Goal: Task Accomplishment & Management: Use online tool/utility

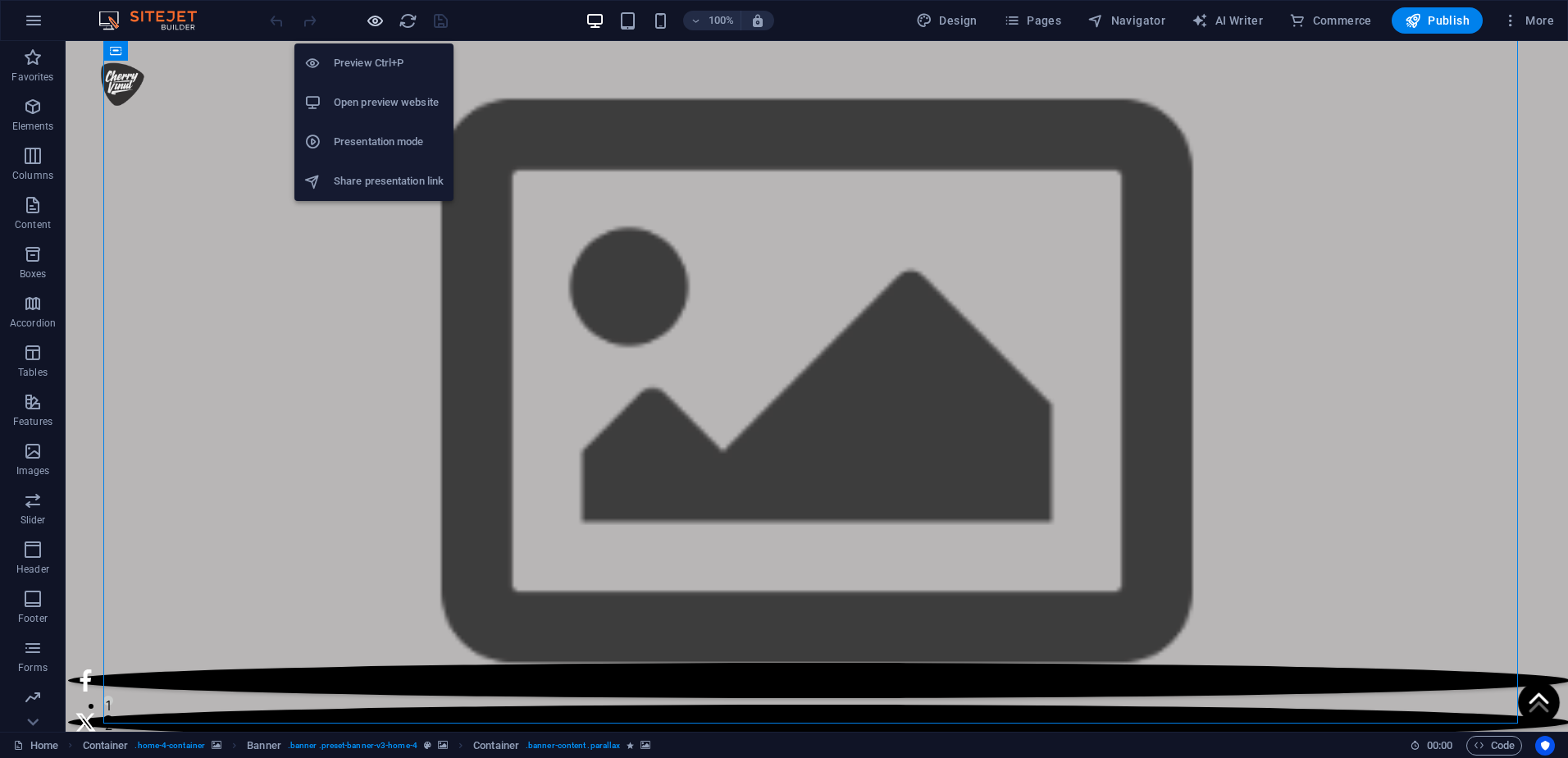
click at [372, 25] on icon "button" at bounding box center [375, 21] width 19 height 19
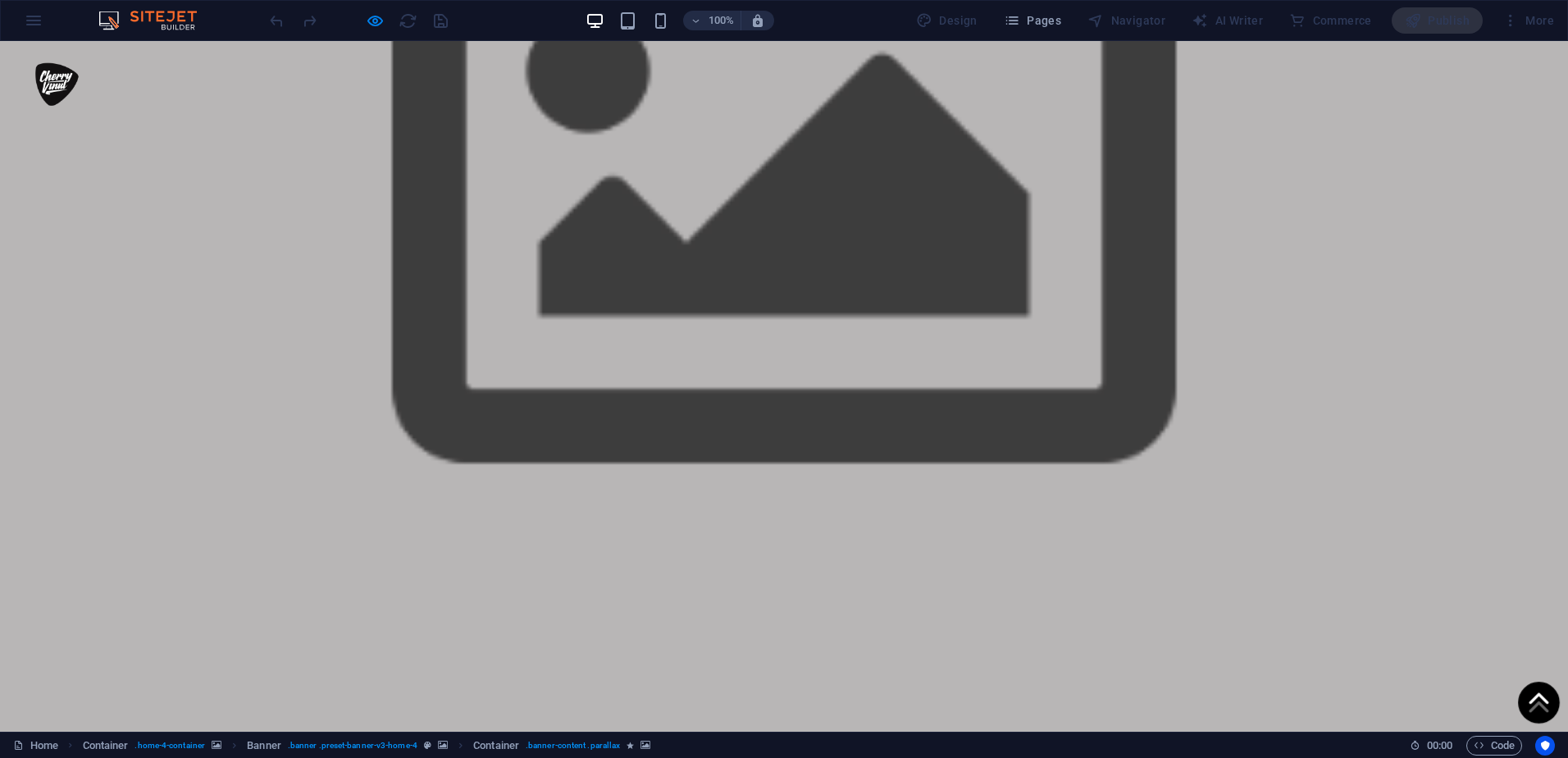
scroll to position [1067, 0]
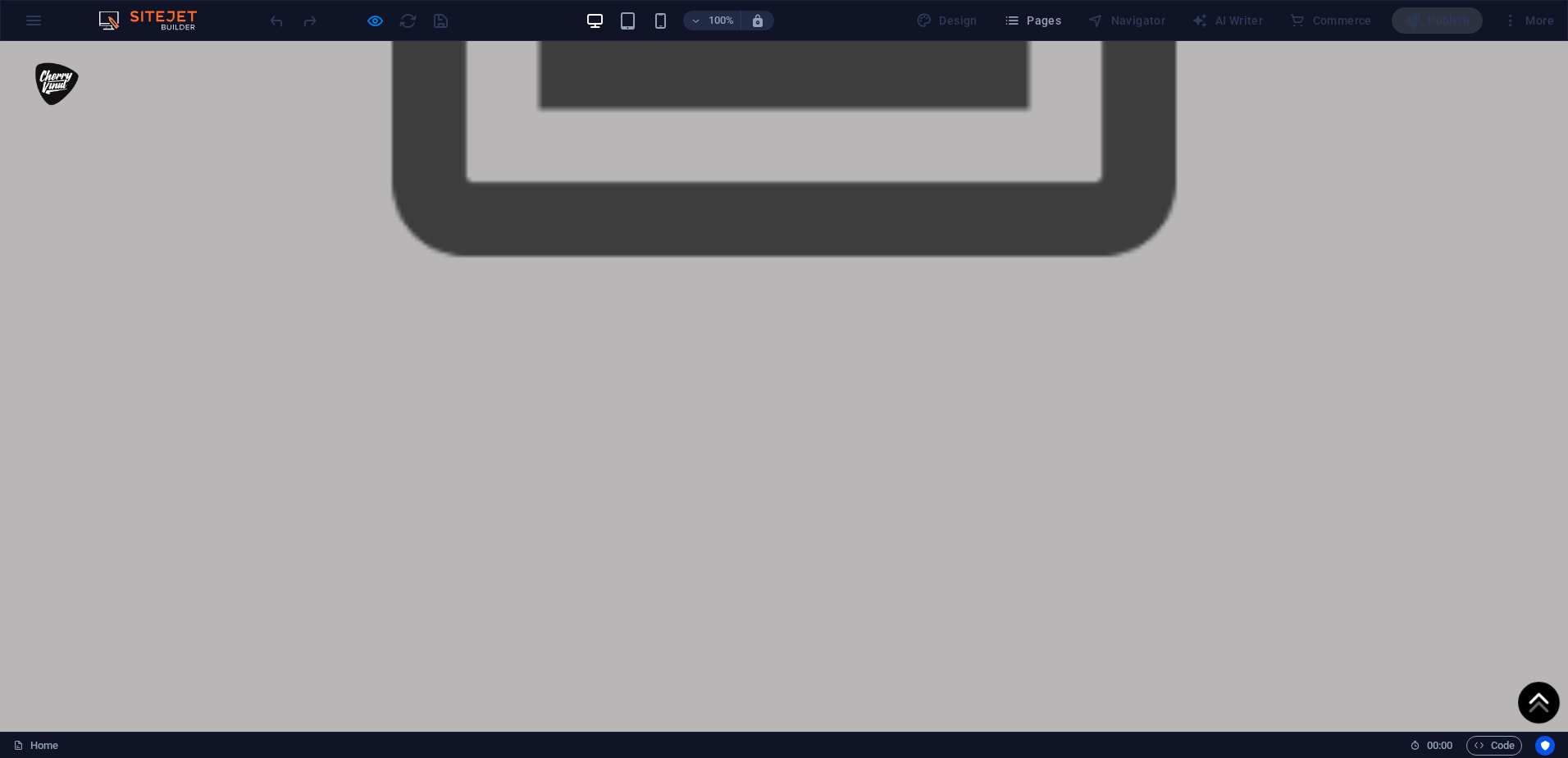
scroll to position [1148, 0]
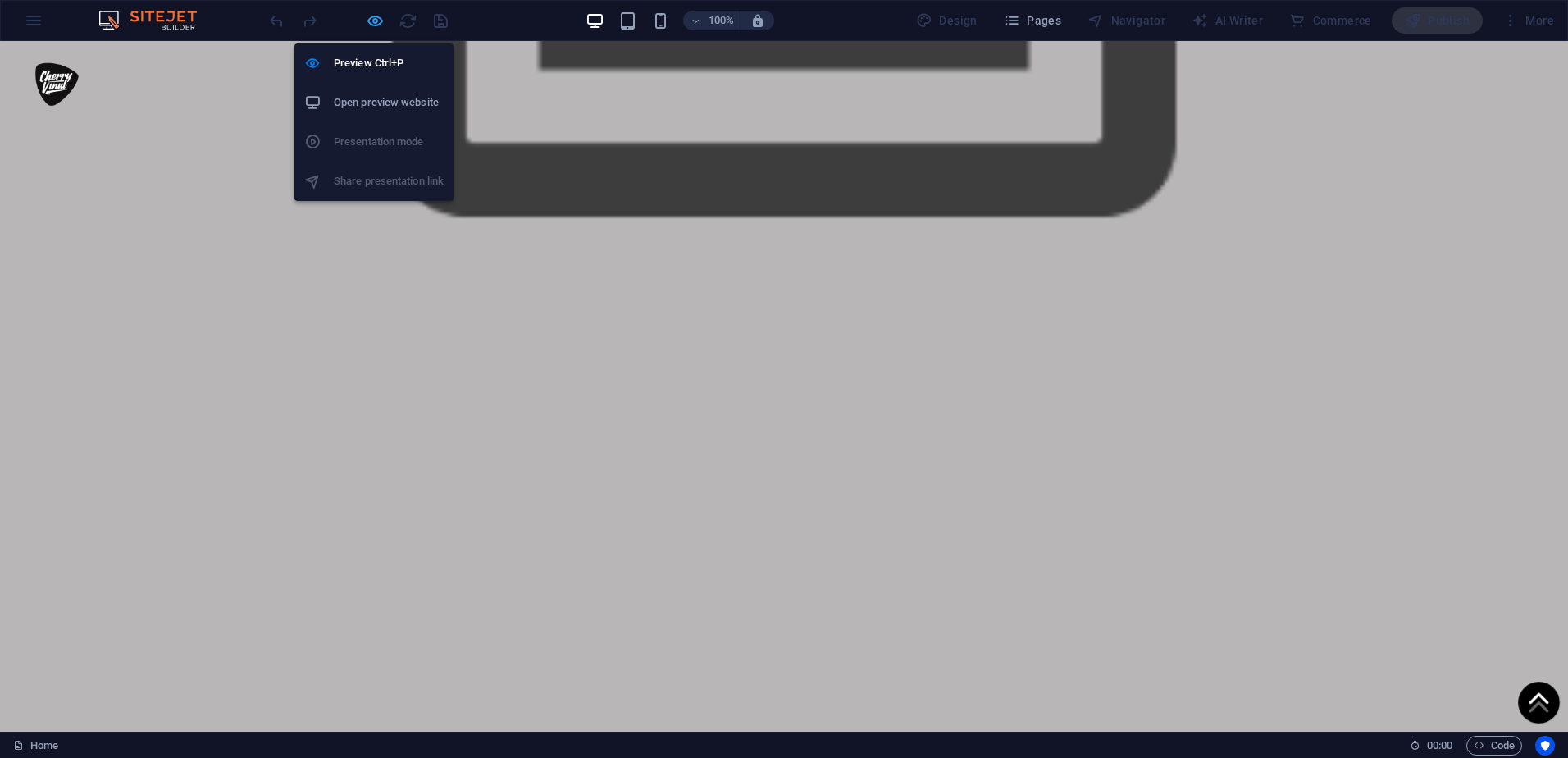
click at [379, 24] on icon "button" at bounding box center [375, 21] width 19 height 19
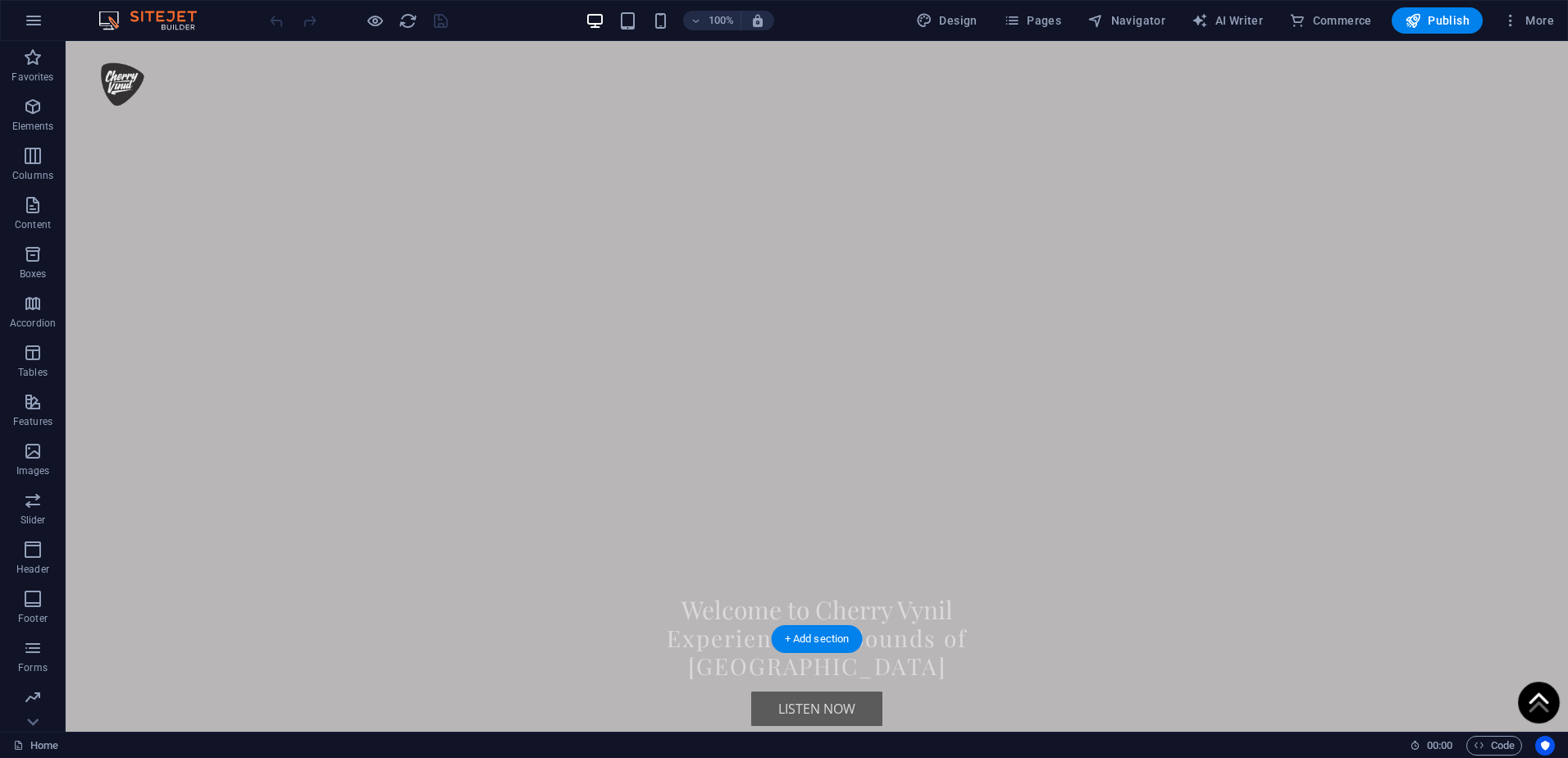
scroll to position [1641, 0]
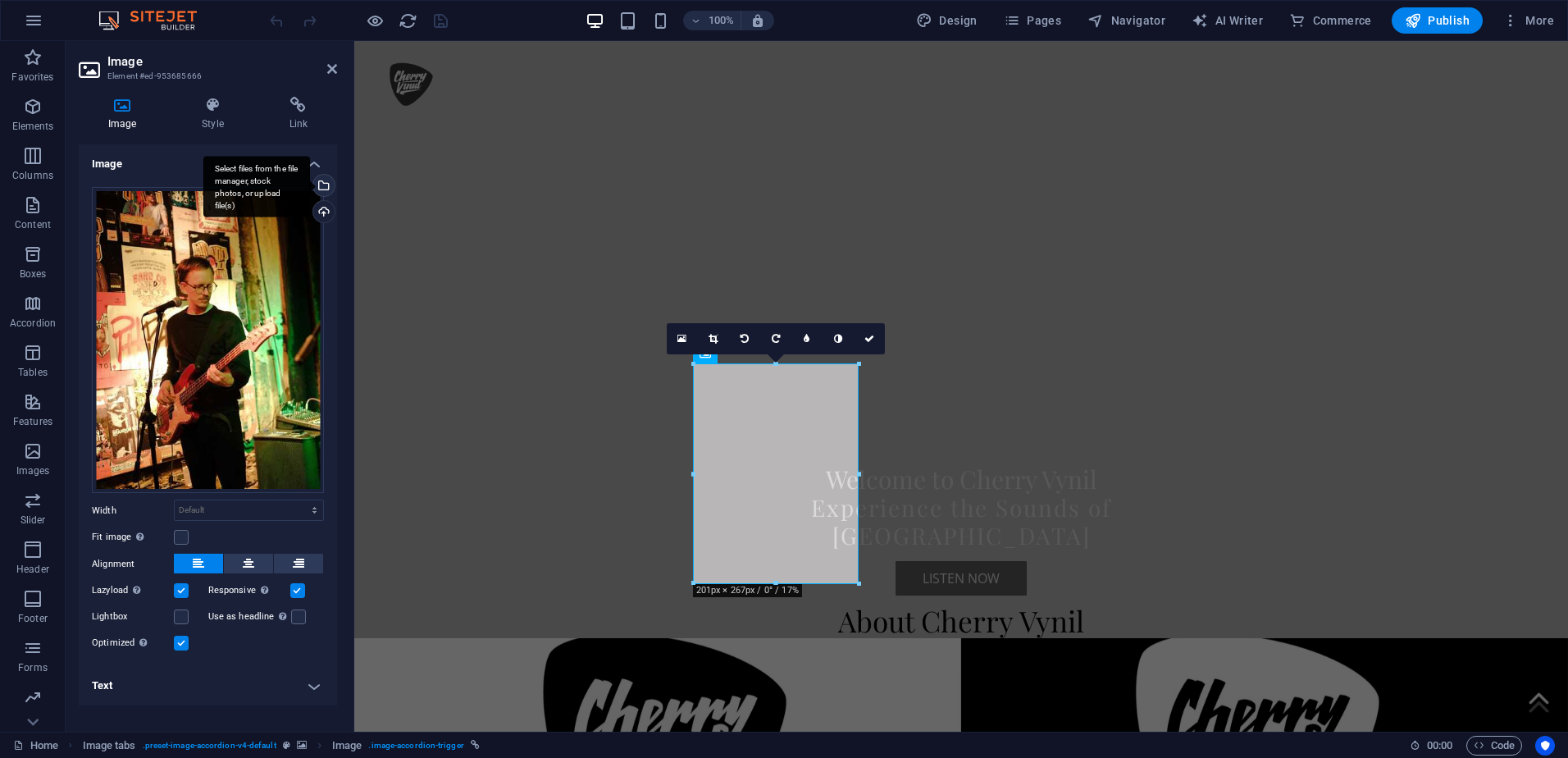
click at [310, 186] on div "Select files from the file manager, stock photos, or upload file(s)" at bounding box center [256, 187] width 107 height 62
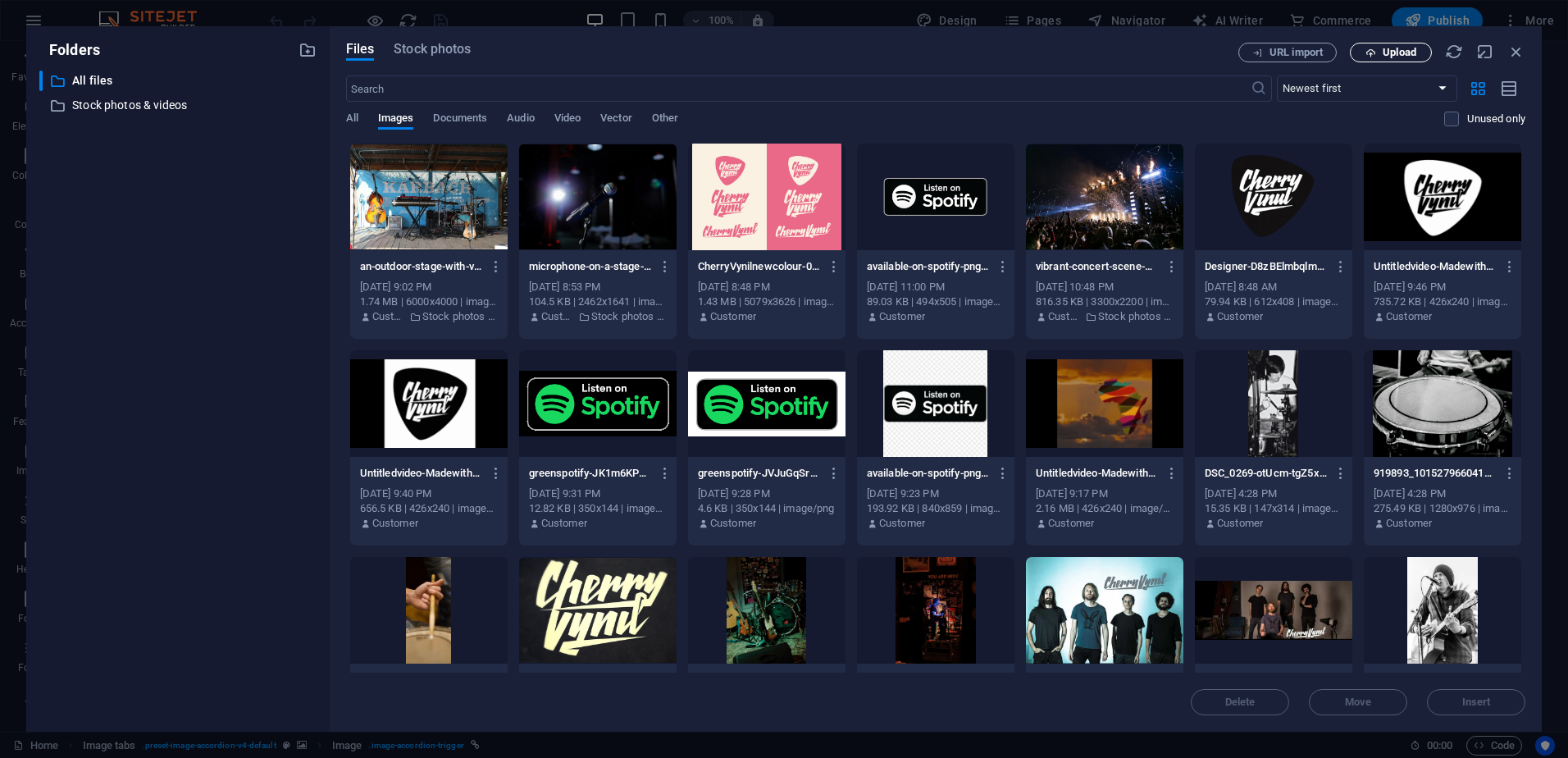
click at [1380, 60] on button "Upload" at bounding box center [1390, 53] width 82 height 20
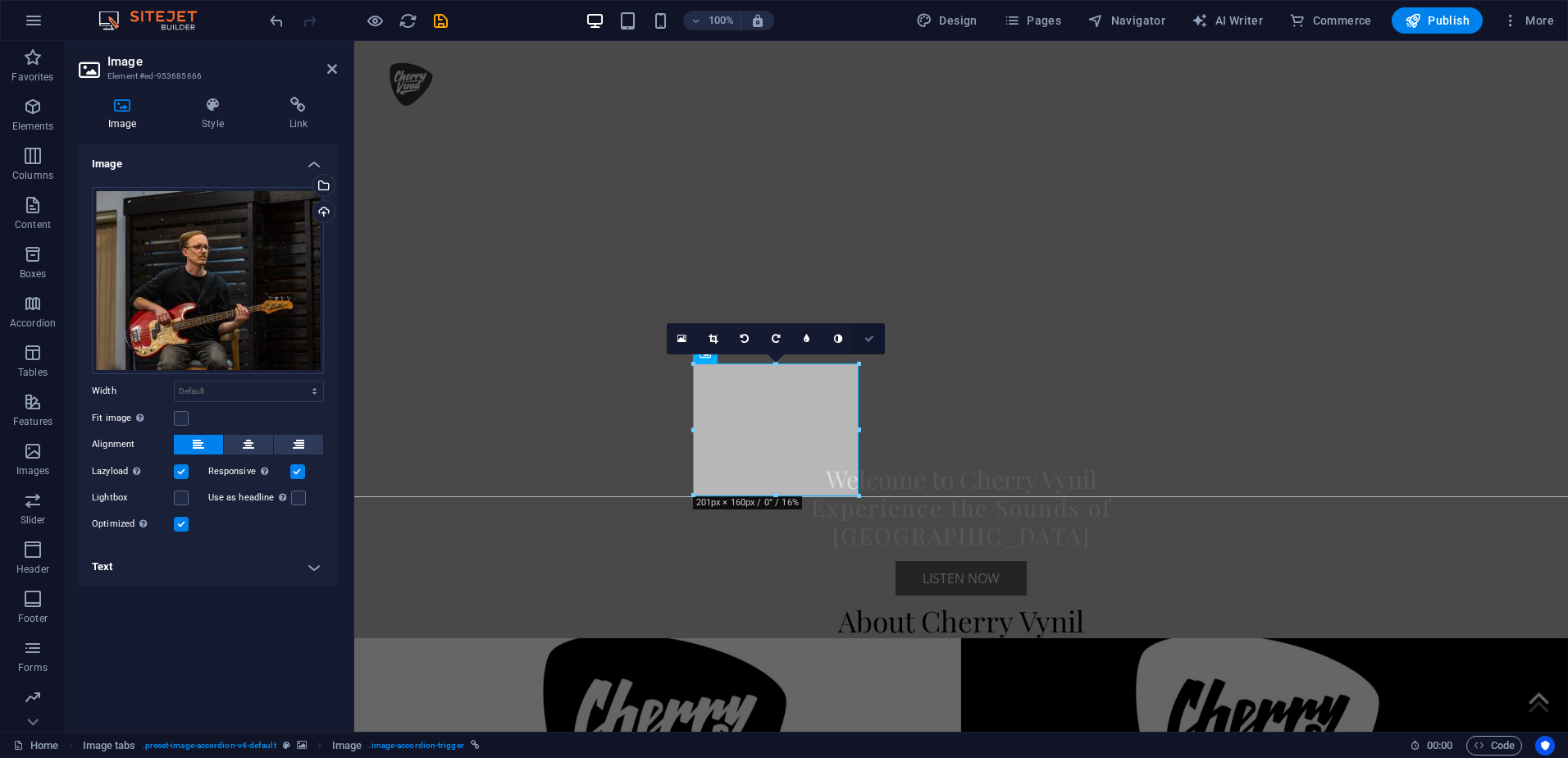
click at [867, 344] on icon at bounding box center [869, 338] width 10 height 10
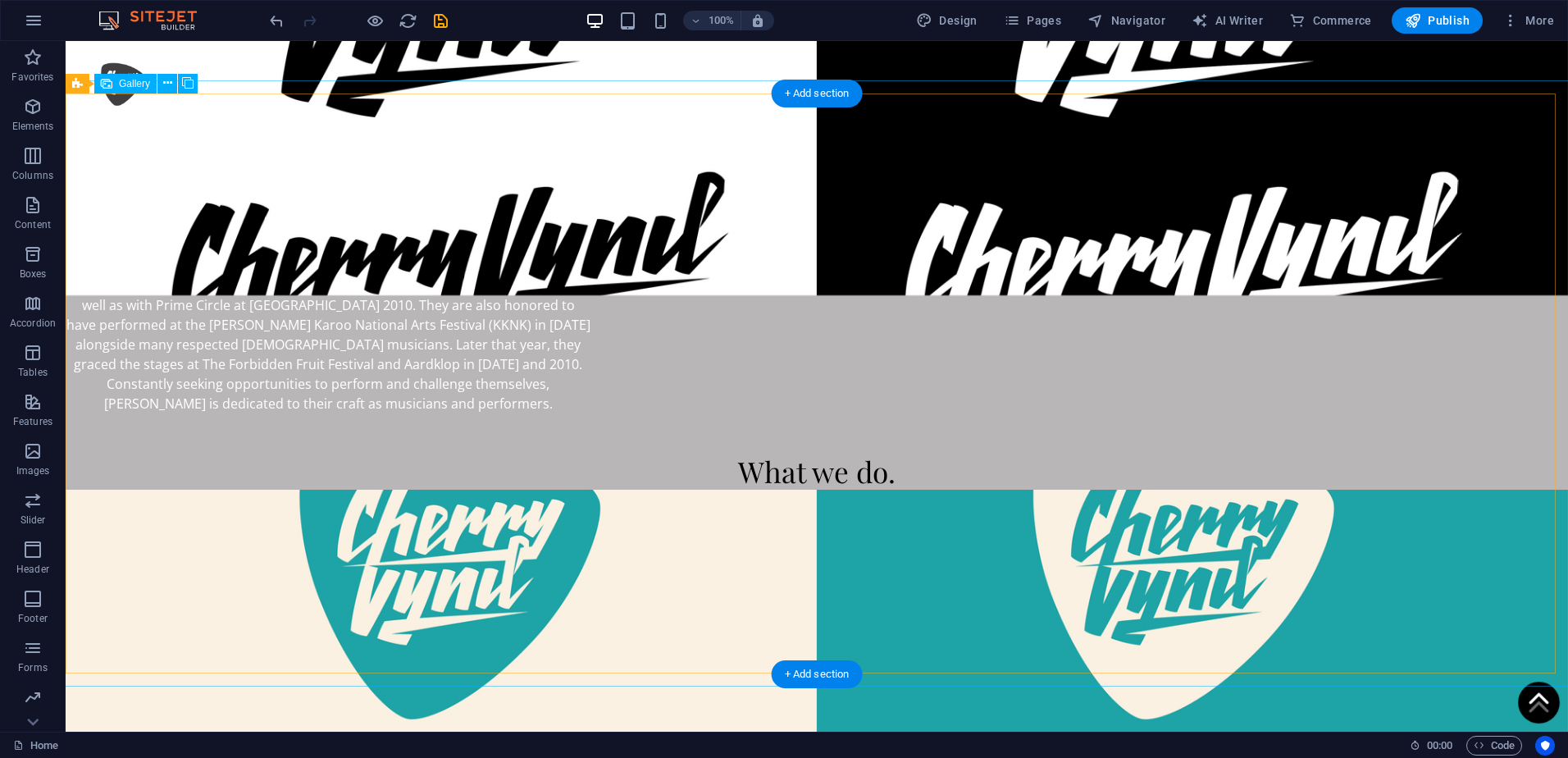
scroll to position [2707, 0]
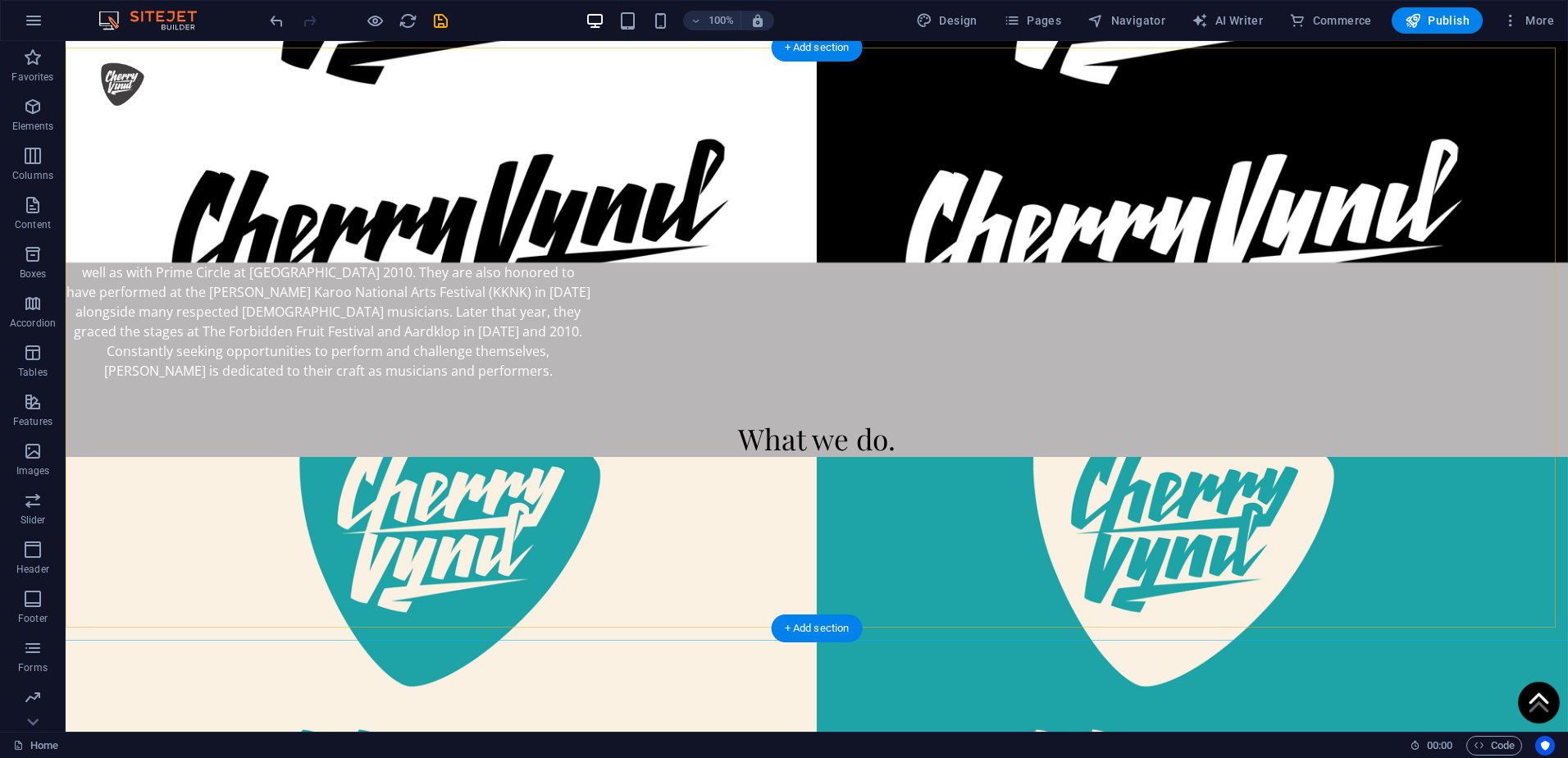
select select "4"
select select "px"
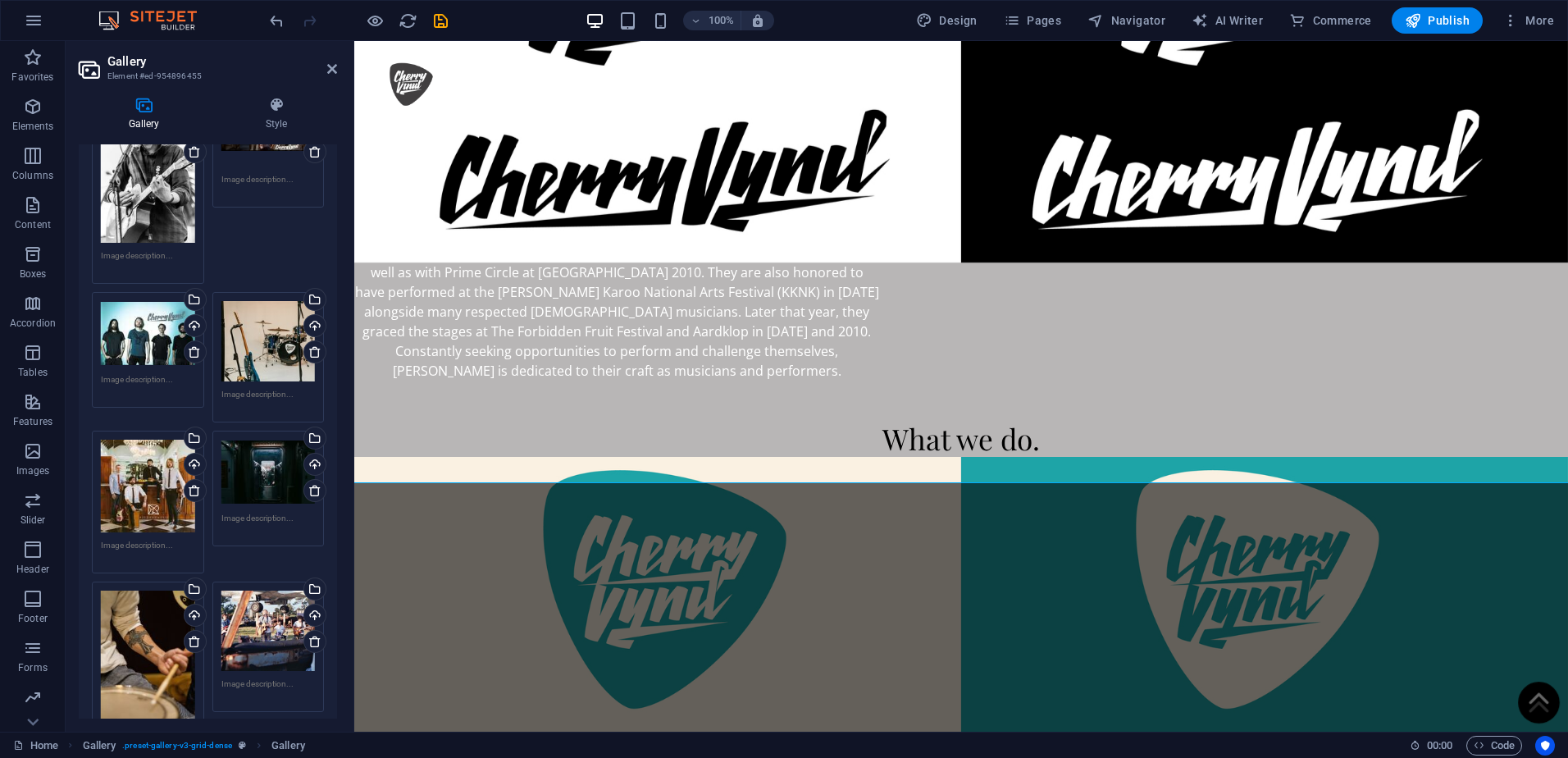
scroll to position [328, 0]
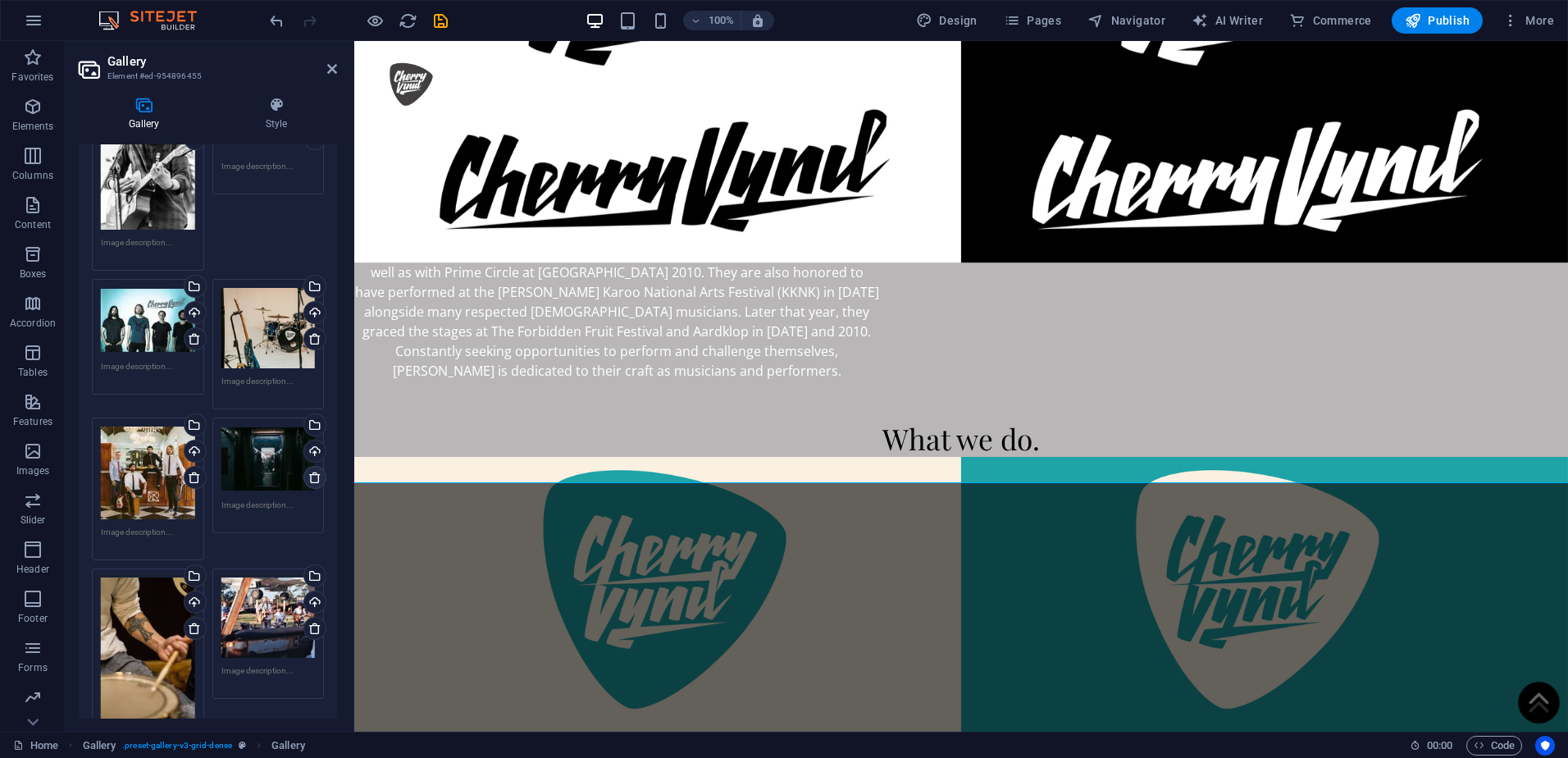
click at [312, 472] on icon at bounding box center [315, 477] width 13 height 13
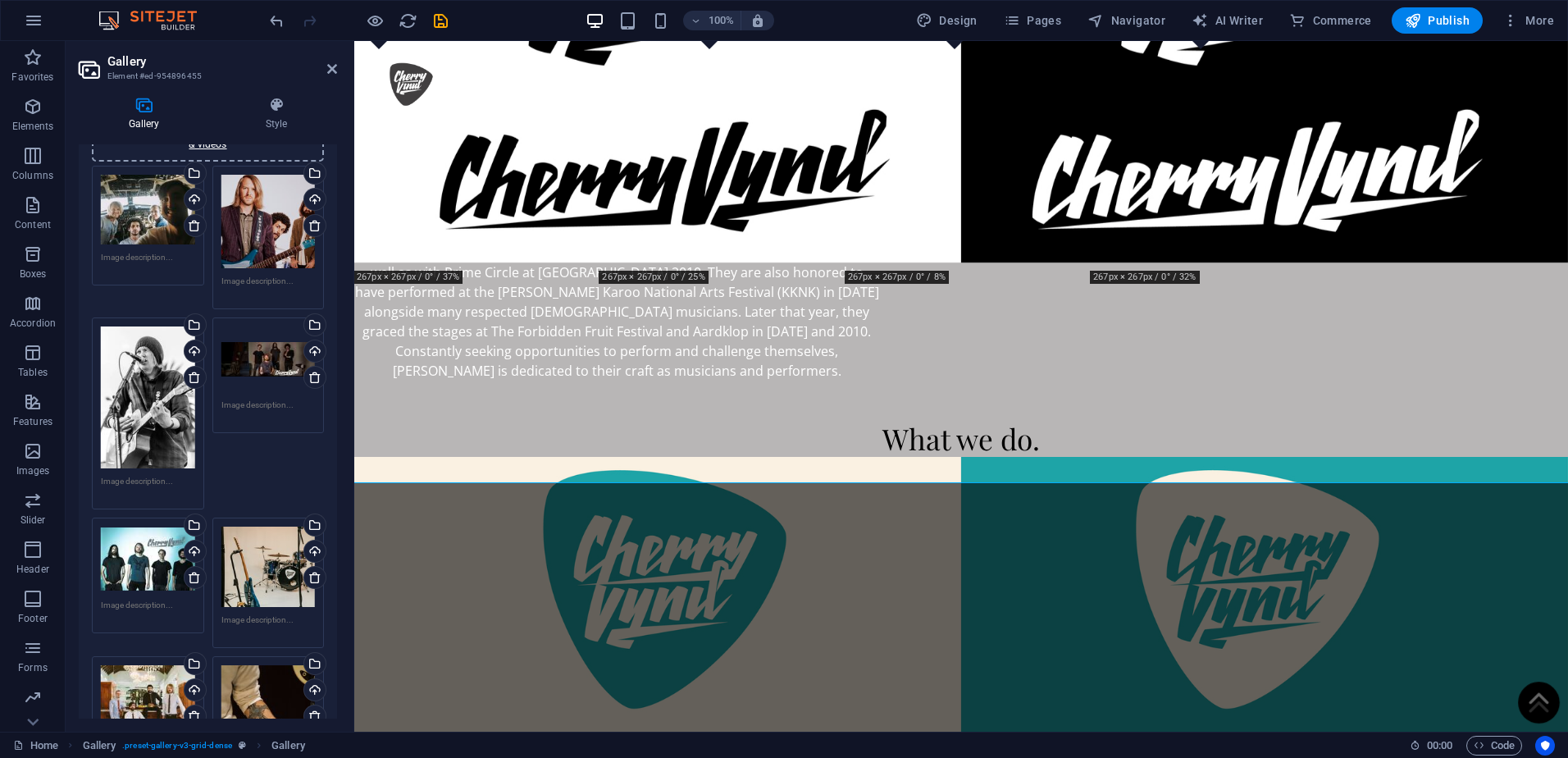
scroll to position [0, 0]
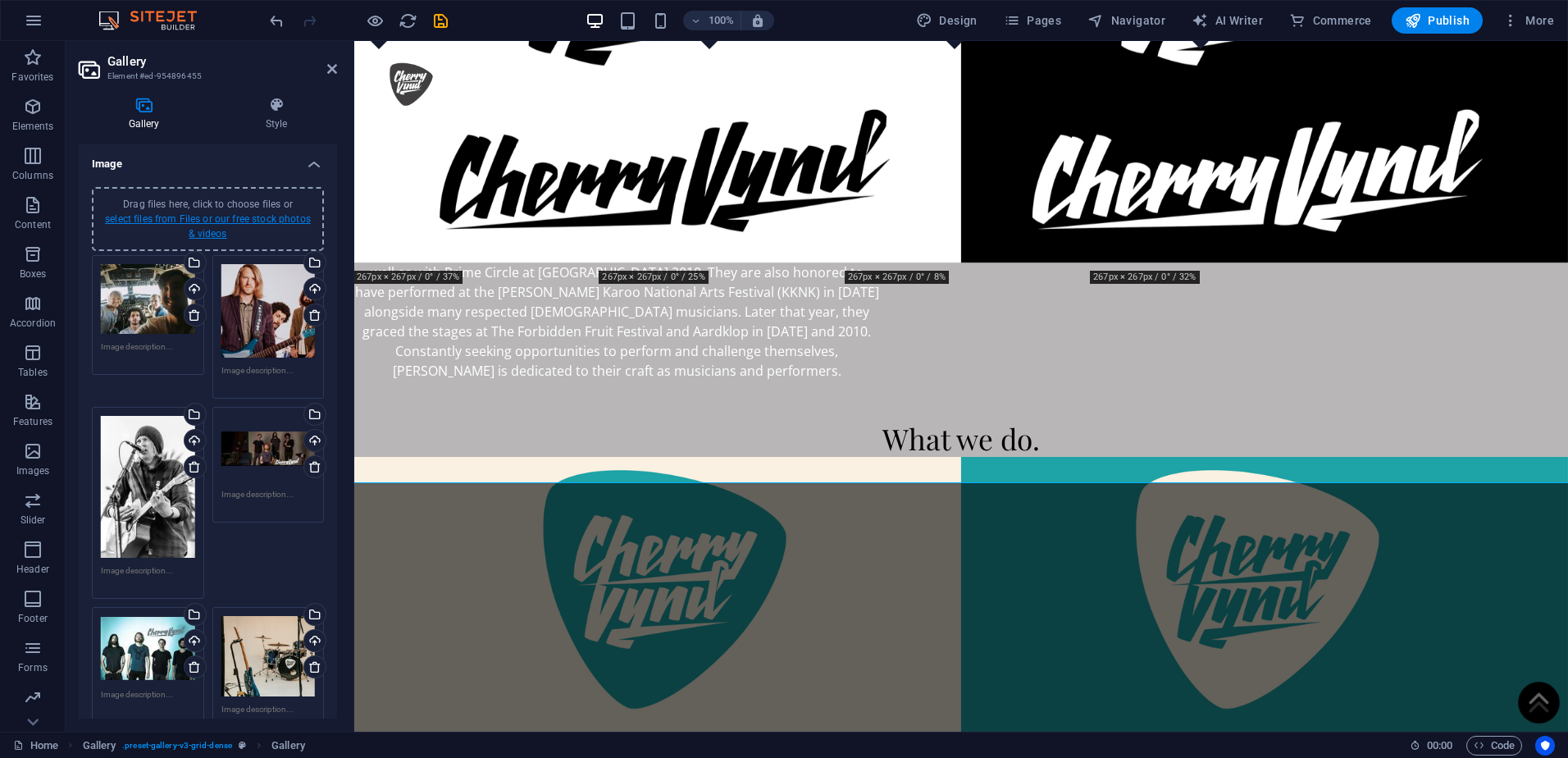
click at [224, 222] on link "select files from Files or our free stock photos & videos" at bounding box center [208, 226] width 206 height 26
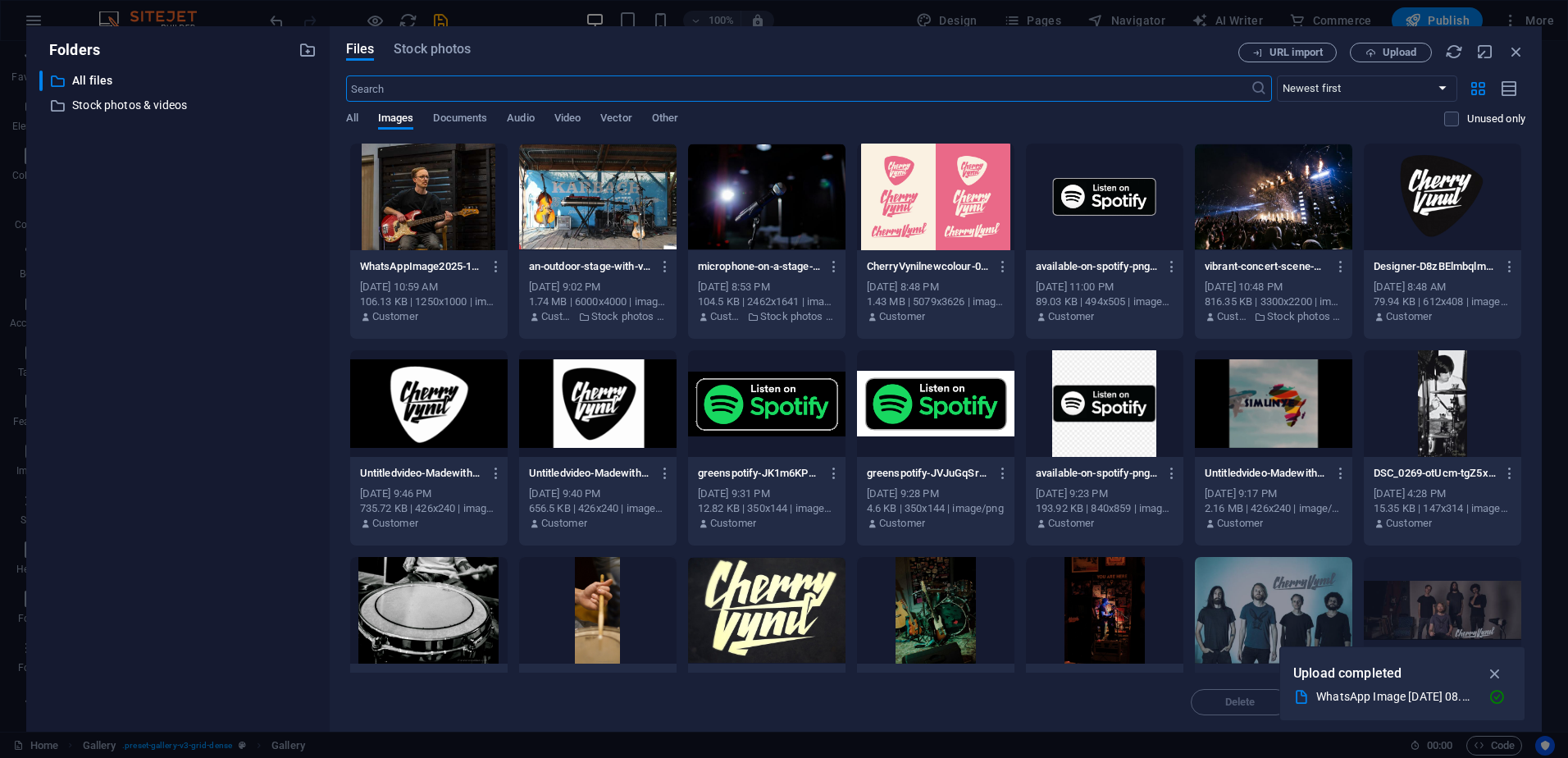
click at [437, 198] on div at bounding box center [429, 196] width 158 height 107
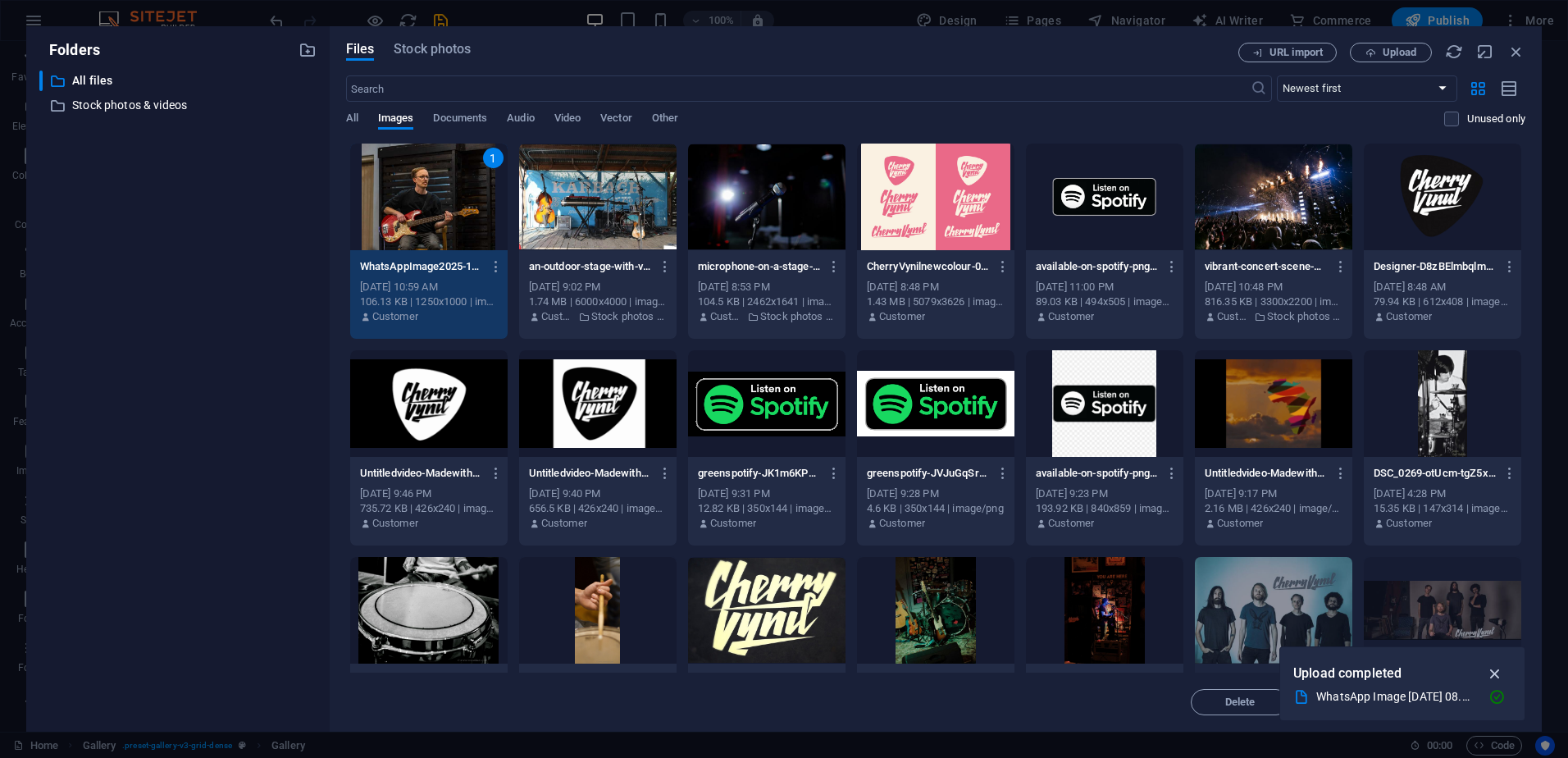
click at [1495, 674] on icon "button" at bounding box center [1494, 674] width 19 height 18
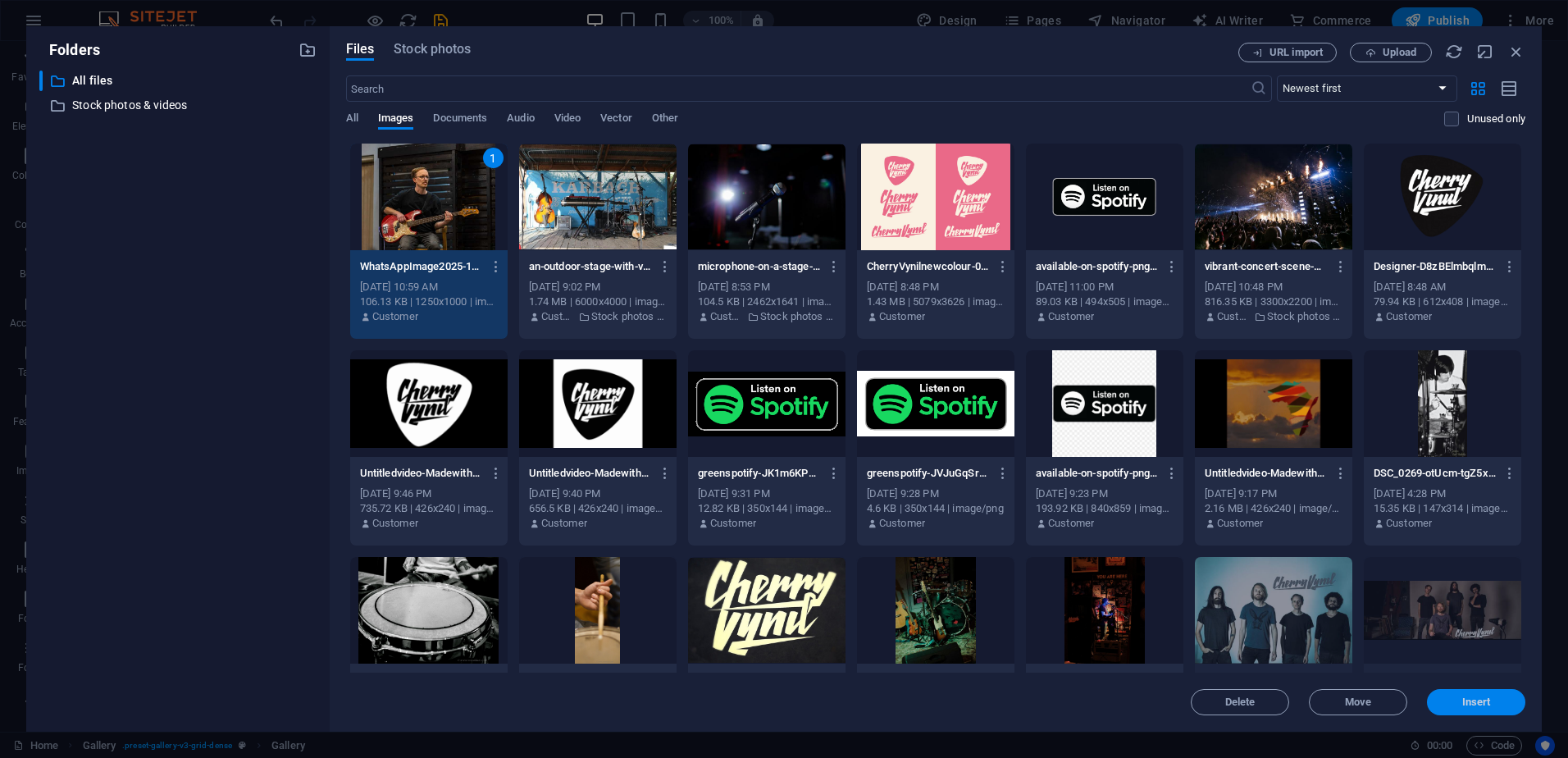
click at [1489, 709] on button "Insert" at bounding box center [1476, 701] width 99 height 26
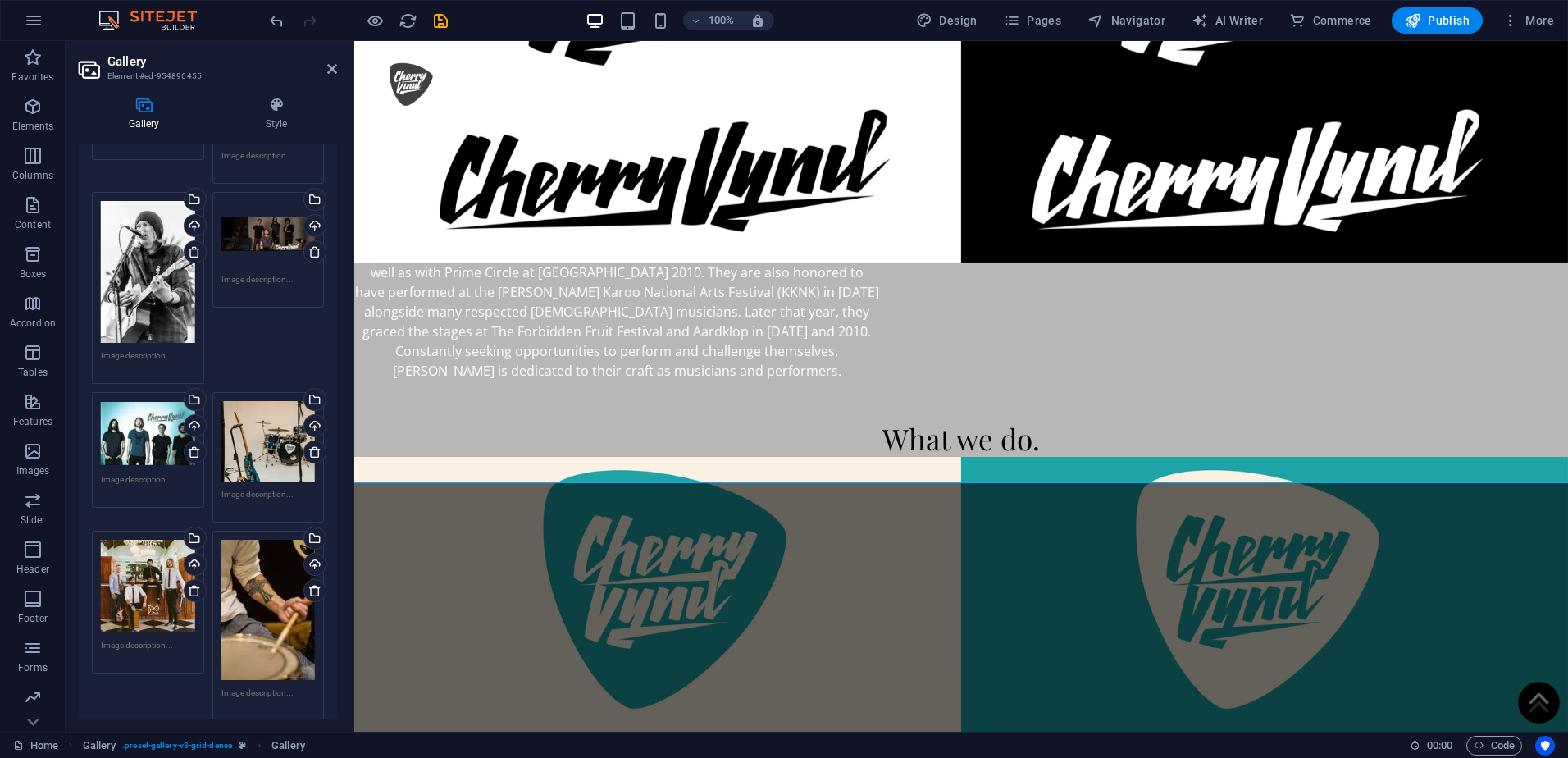
scroll to position [328, 0]
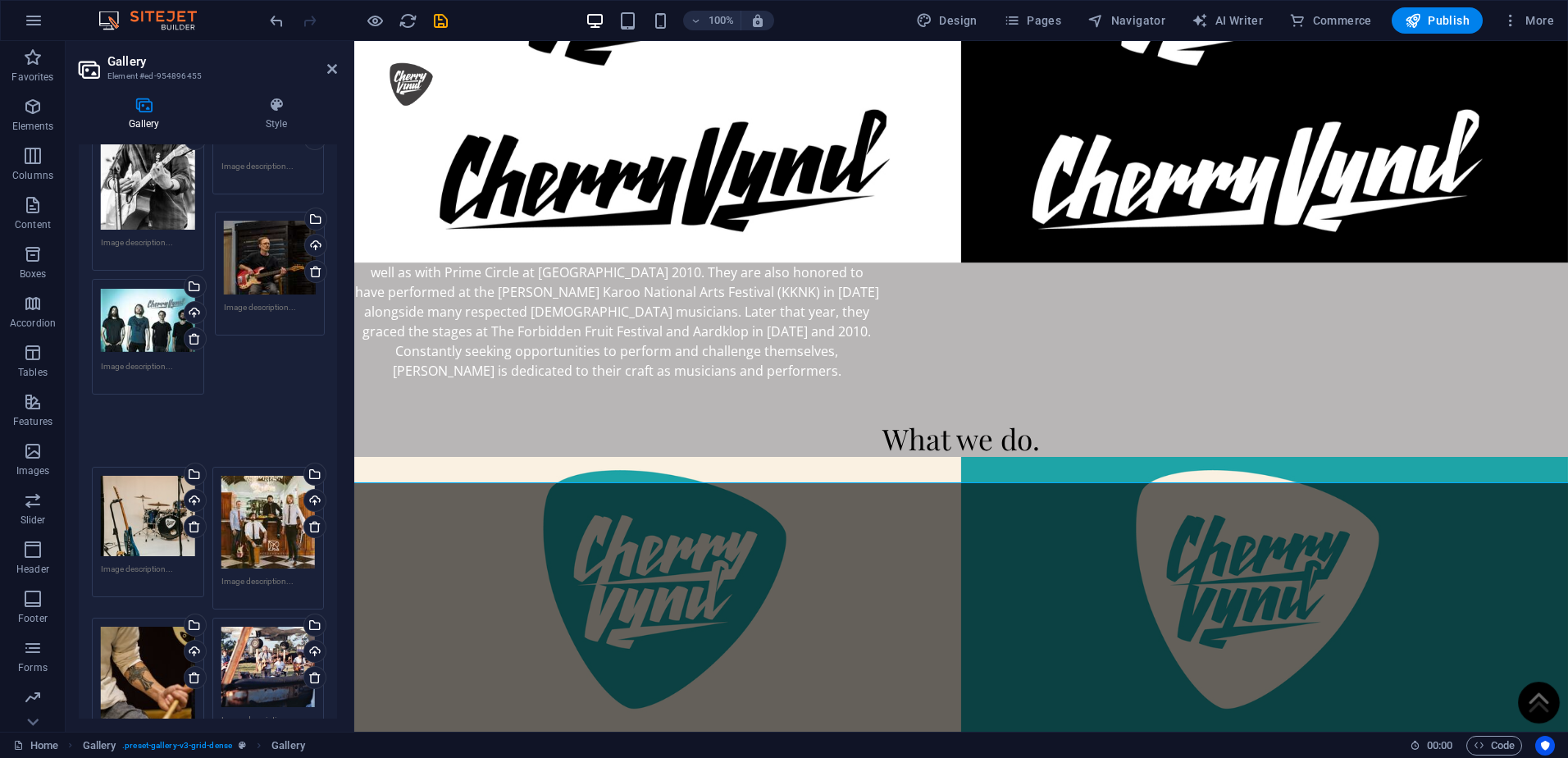
drag, startPoint x: 263, startPoint y: 633, endPoint x: 266, endPoint y: 236, distance: 397.0
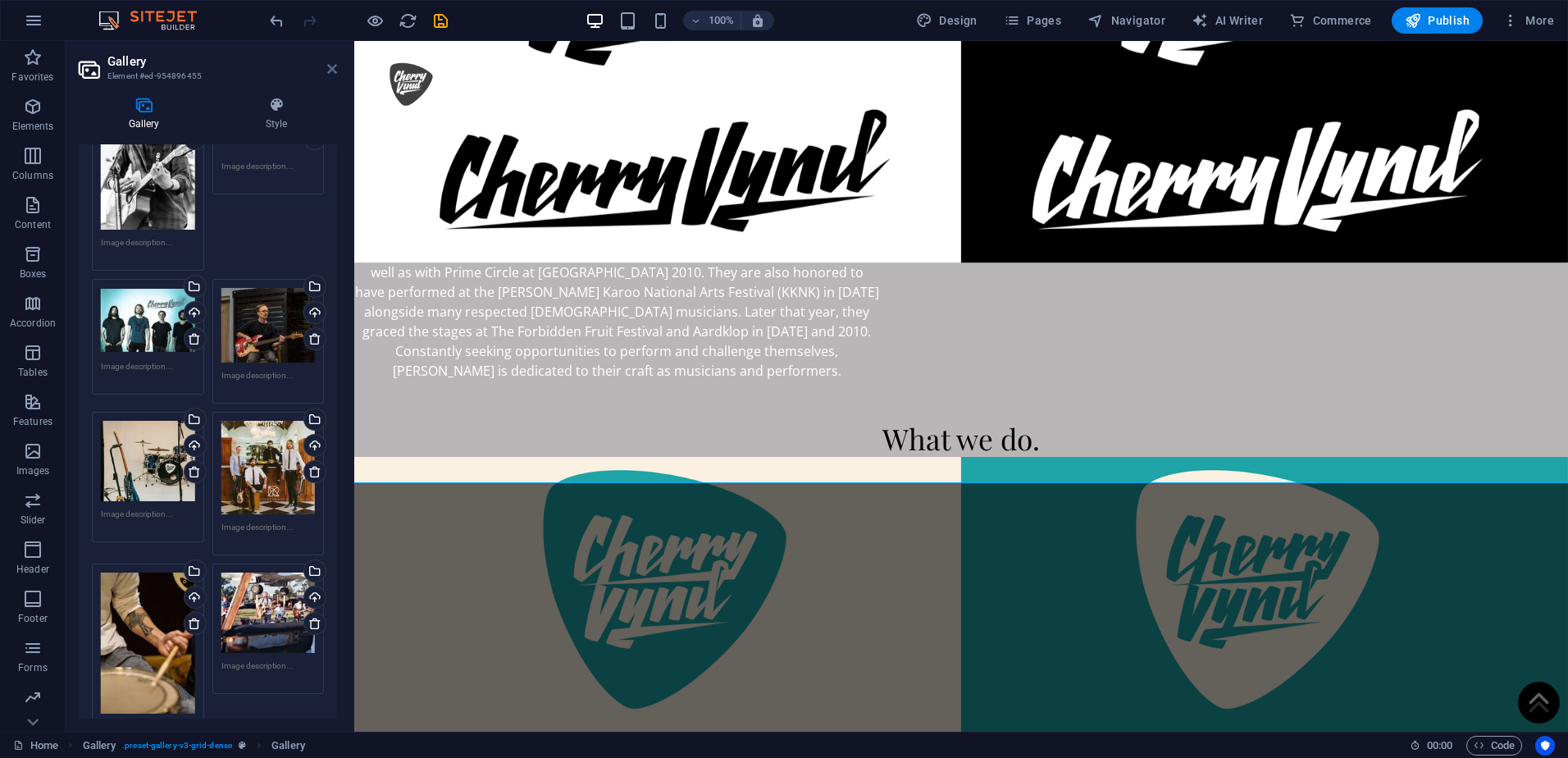
click at [333, 65] on icon at bounding box center [332, 69] width 10 height 13
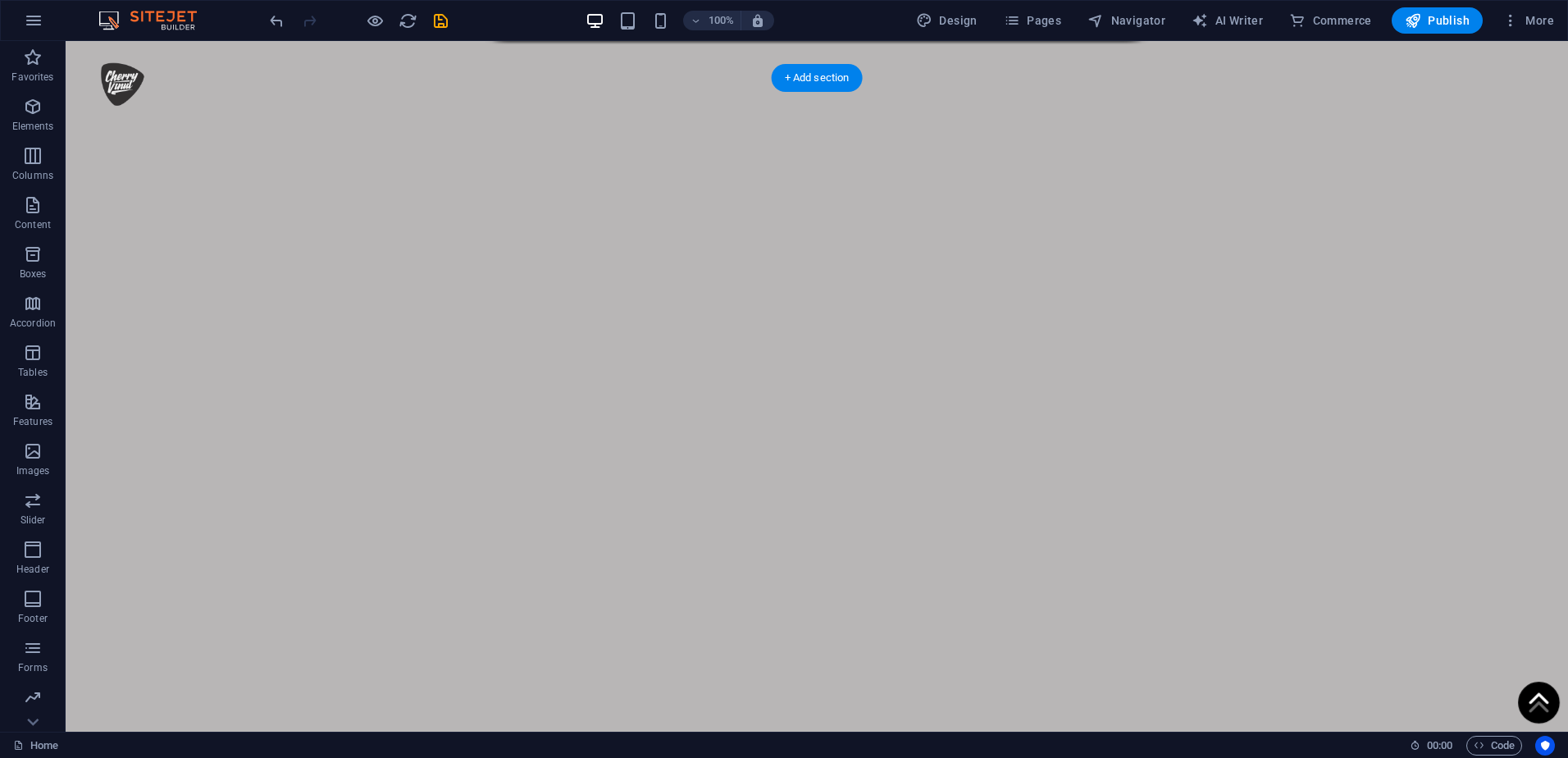
scroll to position [984, 0]
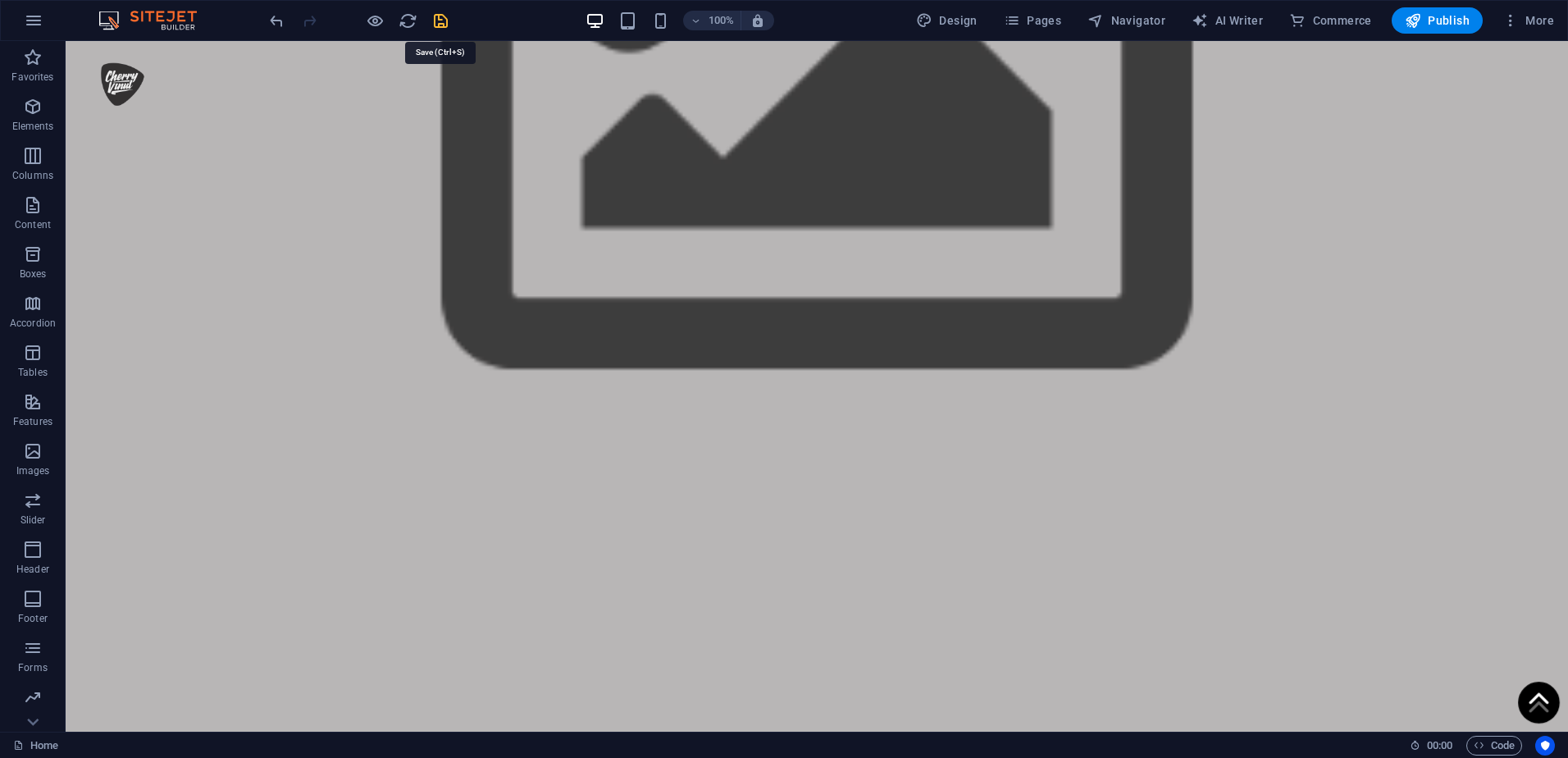
click at [437, 22] on icon "save" at bounding box center [440, 21] width 19 height 19
checkbox input "false"
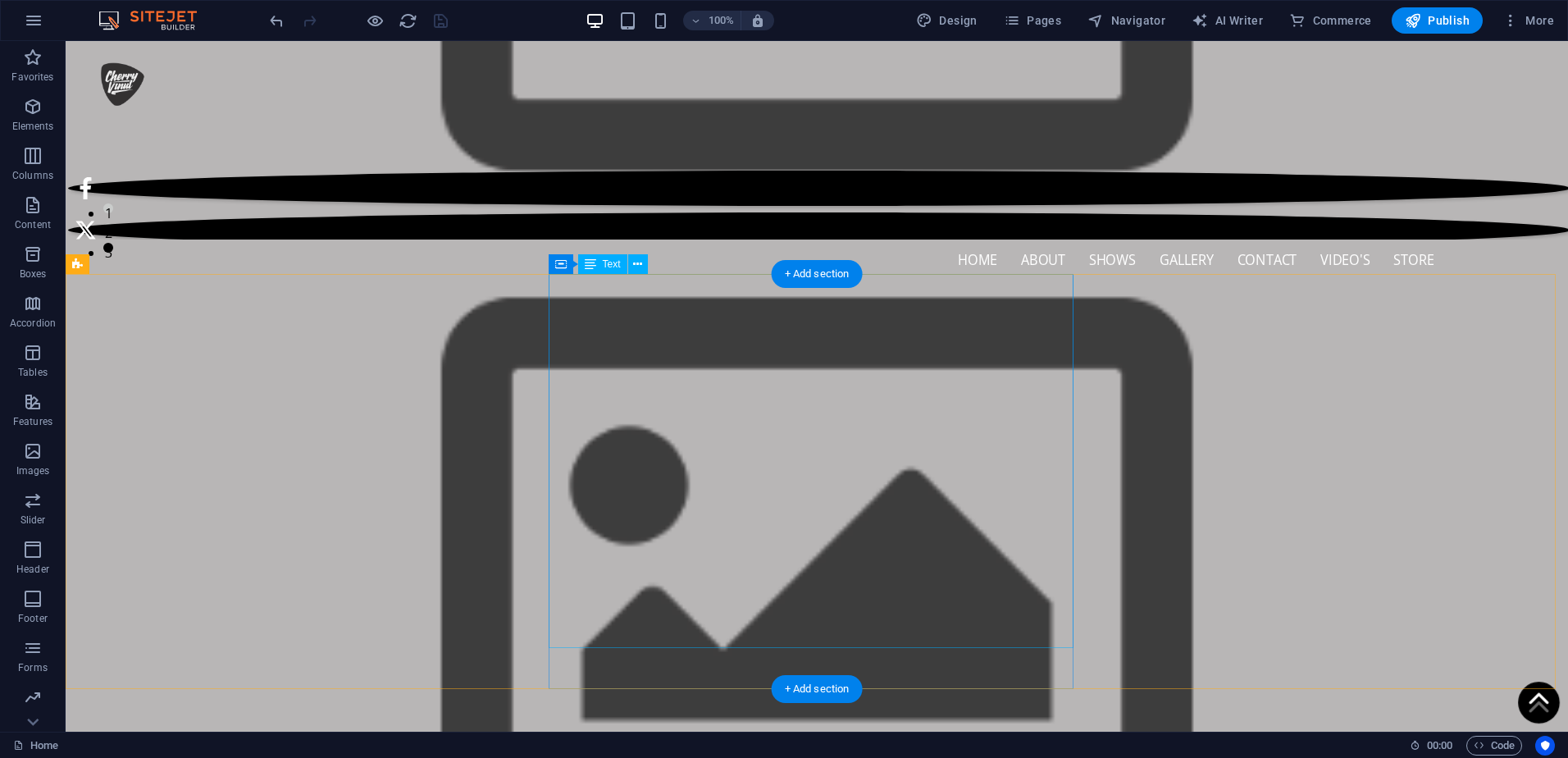
scroll to position [0, 0]
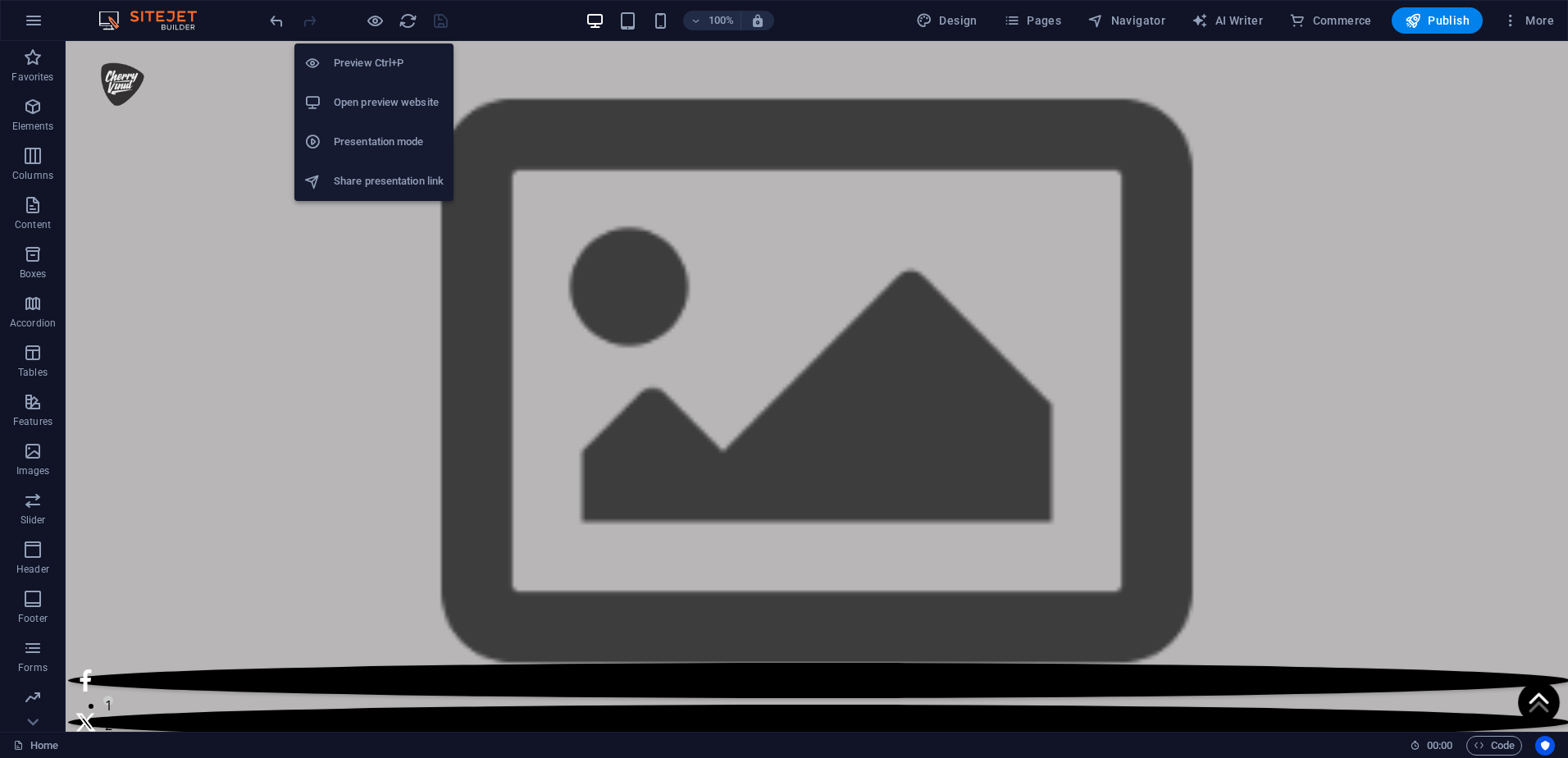
click at [376, 105] on h6 "Open preview website" at bounding box center [388, 102] width 110 height 20
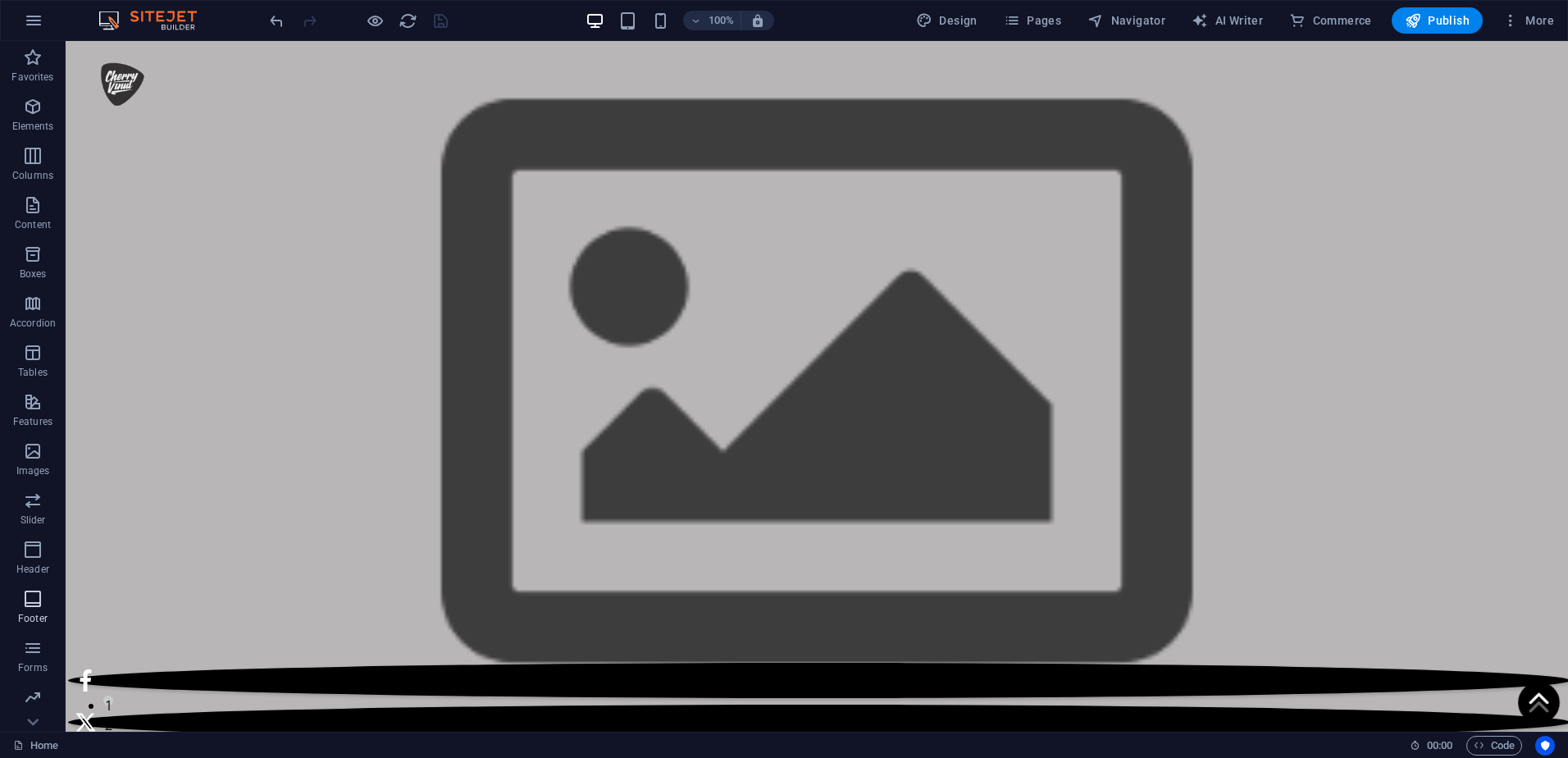
scroll to position [97, 0]
drag, startPoint x: 34, startPoint y: 705, endPoint x: 481, endPoint y: 245, distance: 641.4
click at [34, 705] on icon "button" at bounding box center [33, 699] width 20 height 20
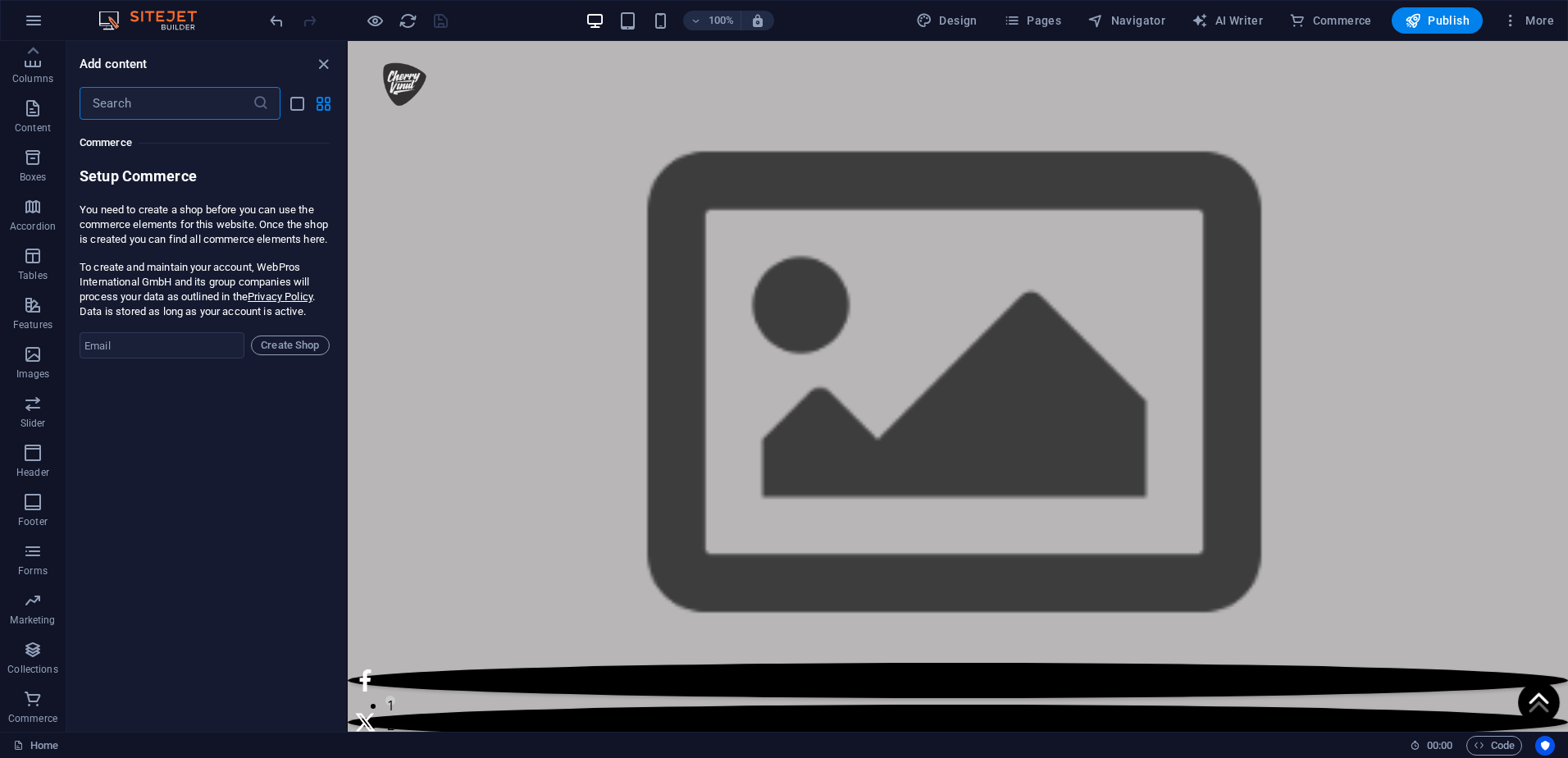
scroll to position [15809, 0]
click at [127, 359] on input "email" at bounding box center [162, 344] width 165 height 26
click at [147, 359] on input "email" at bounding box center [162, 344] width 165 height 26
click at [99, 621] on div "Favorites 1 Star Headline 1 Star Container Elements 1 Star Headline 1 Star Text…" at bounding box center [206, 420] width 280 height 599
click at [139, 359] on input "email" at bounding box center [162, 344] width 165 height 26
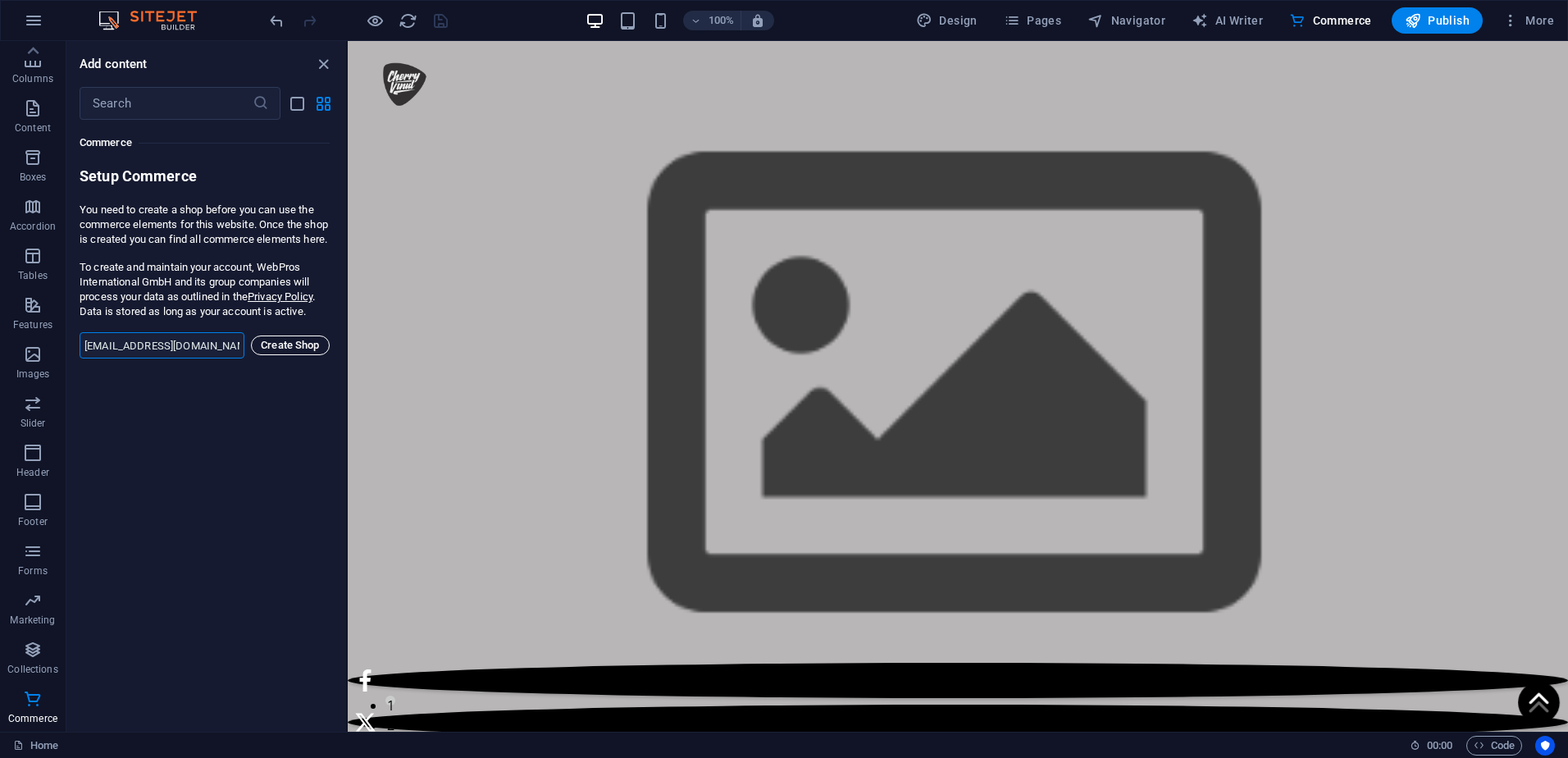
type input "[EMAIL_ADDRESS][DOMAIN_NAME]"
click at [279, 355] on span "Create Shop" at bounding box center [290, 345] width 64 height 20
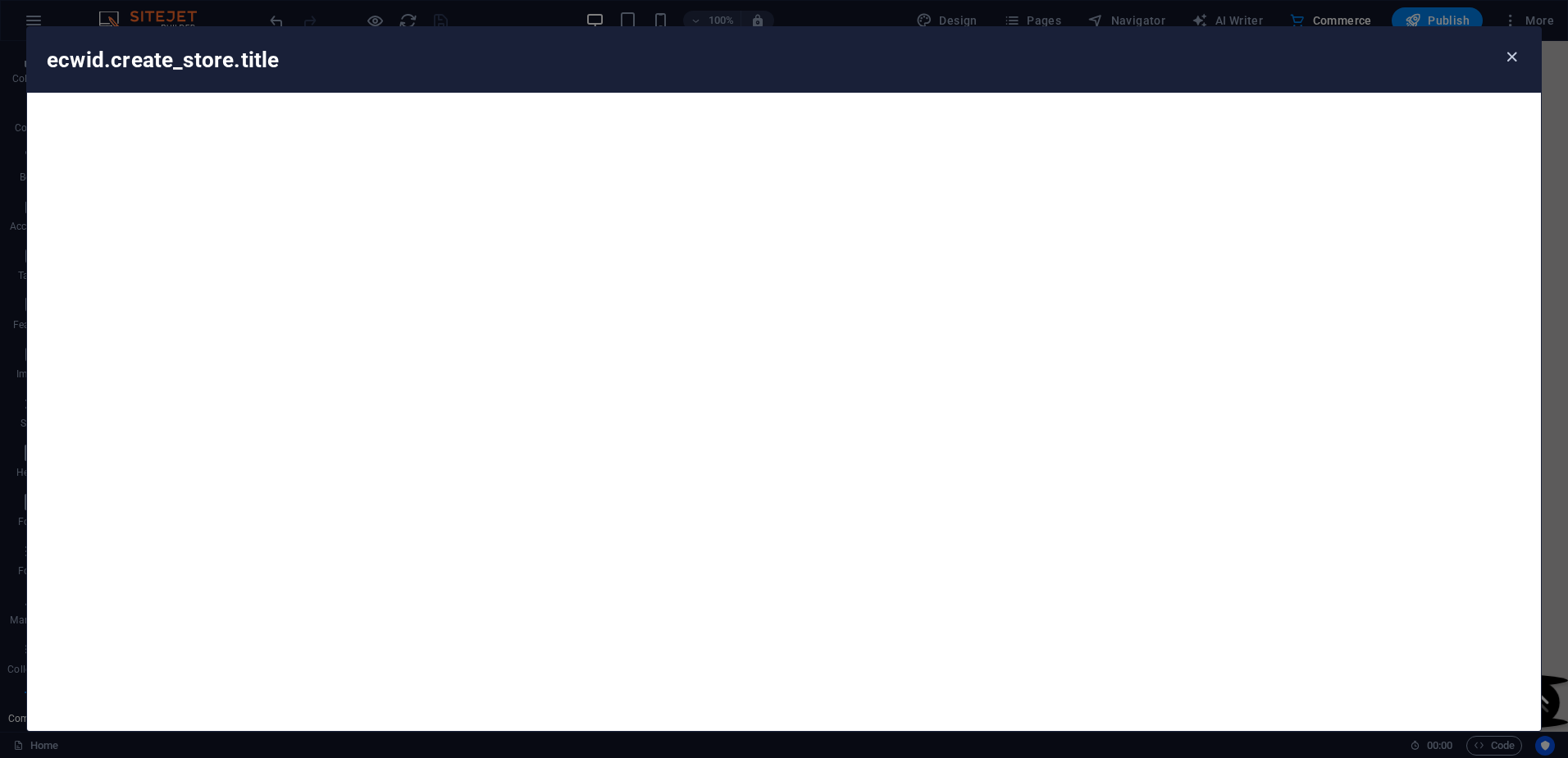
click at [1506, 57] on icon "button" at bounding box center [1511, 57] width 19 height 19
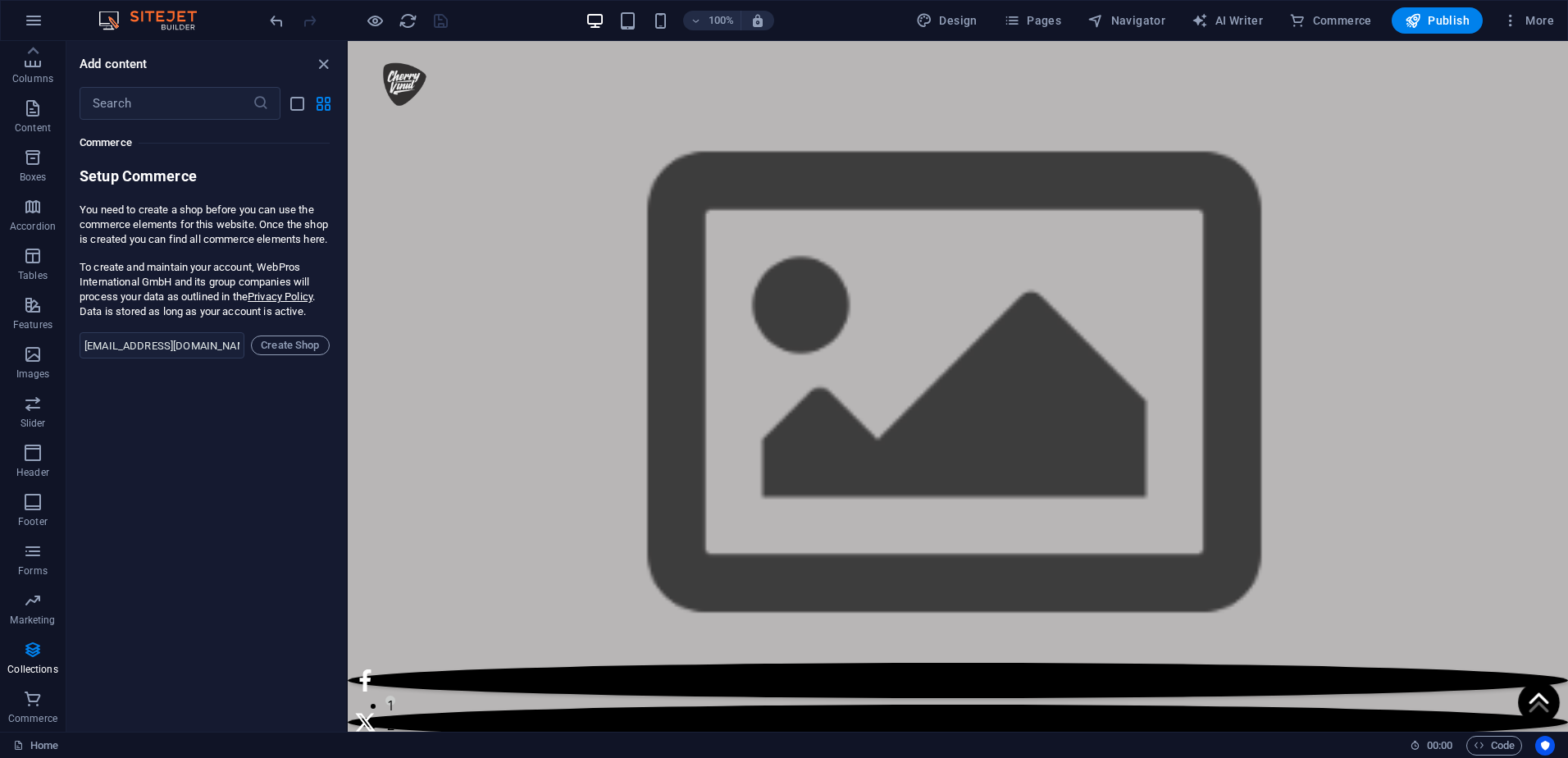
scroll to position [15400, 0]
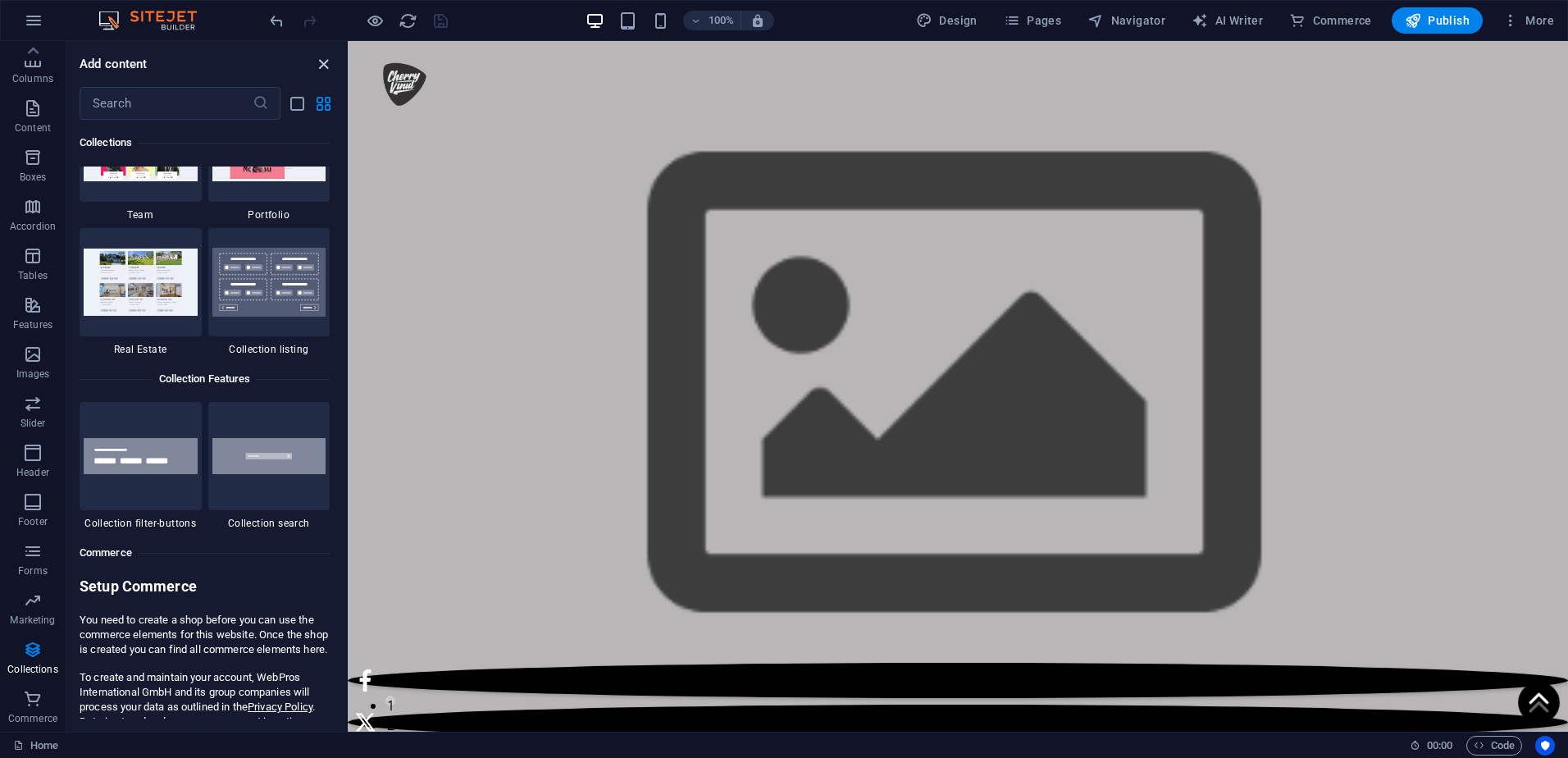
drag, startPoint x: 324, startPoint y: 67, endPoint x: 414, endPoint y: 120, distance: 104.4
click at [324, 67] on icon "close panel" at bounding box center [323, 64] width 19 height 19
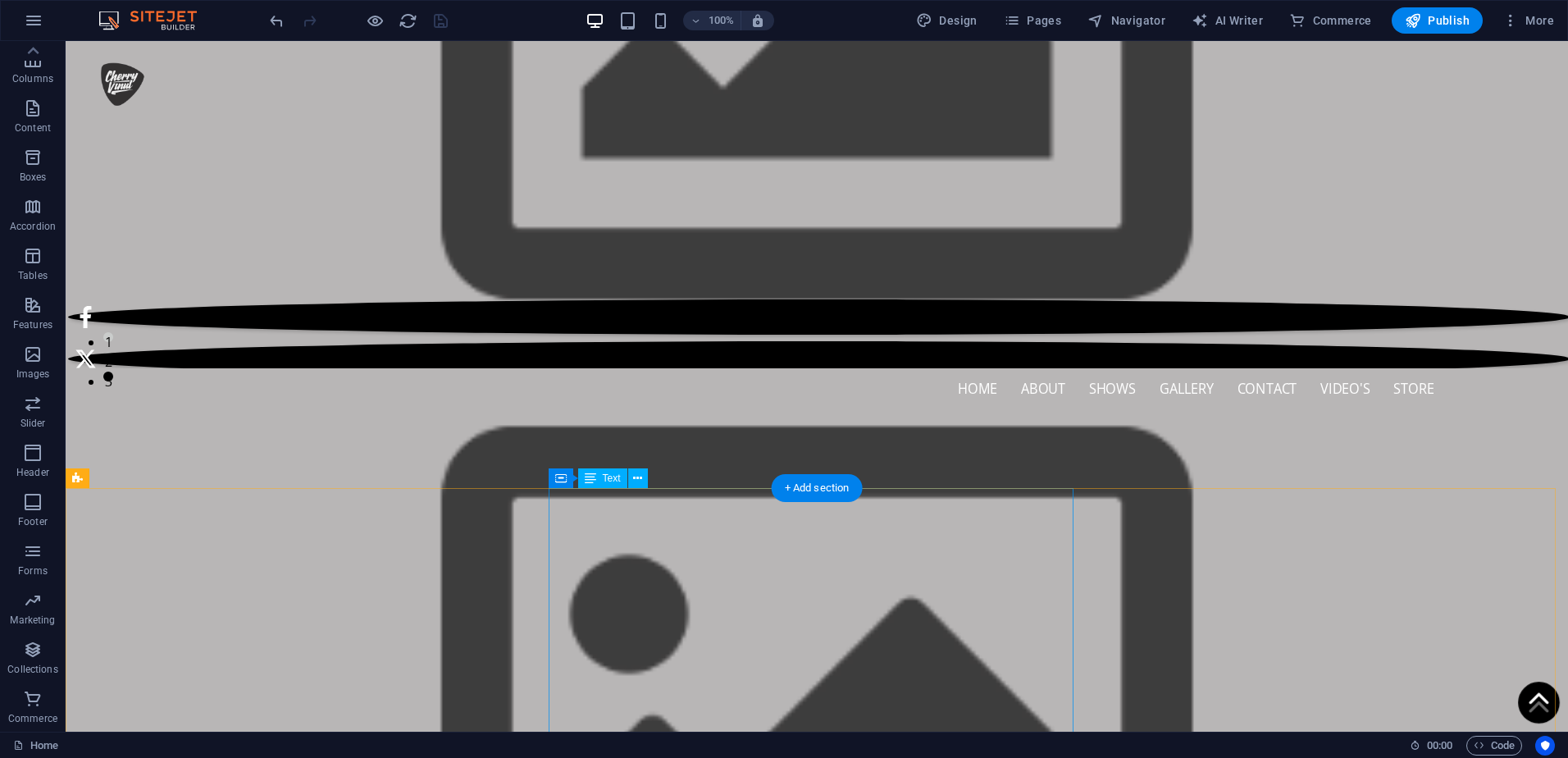
scroll to position [0, 0]
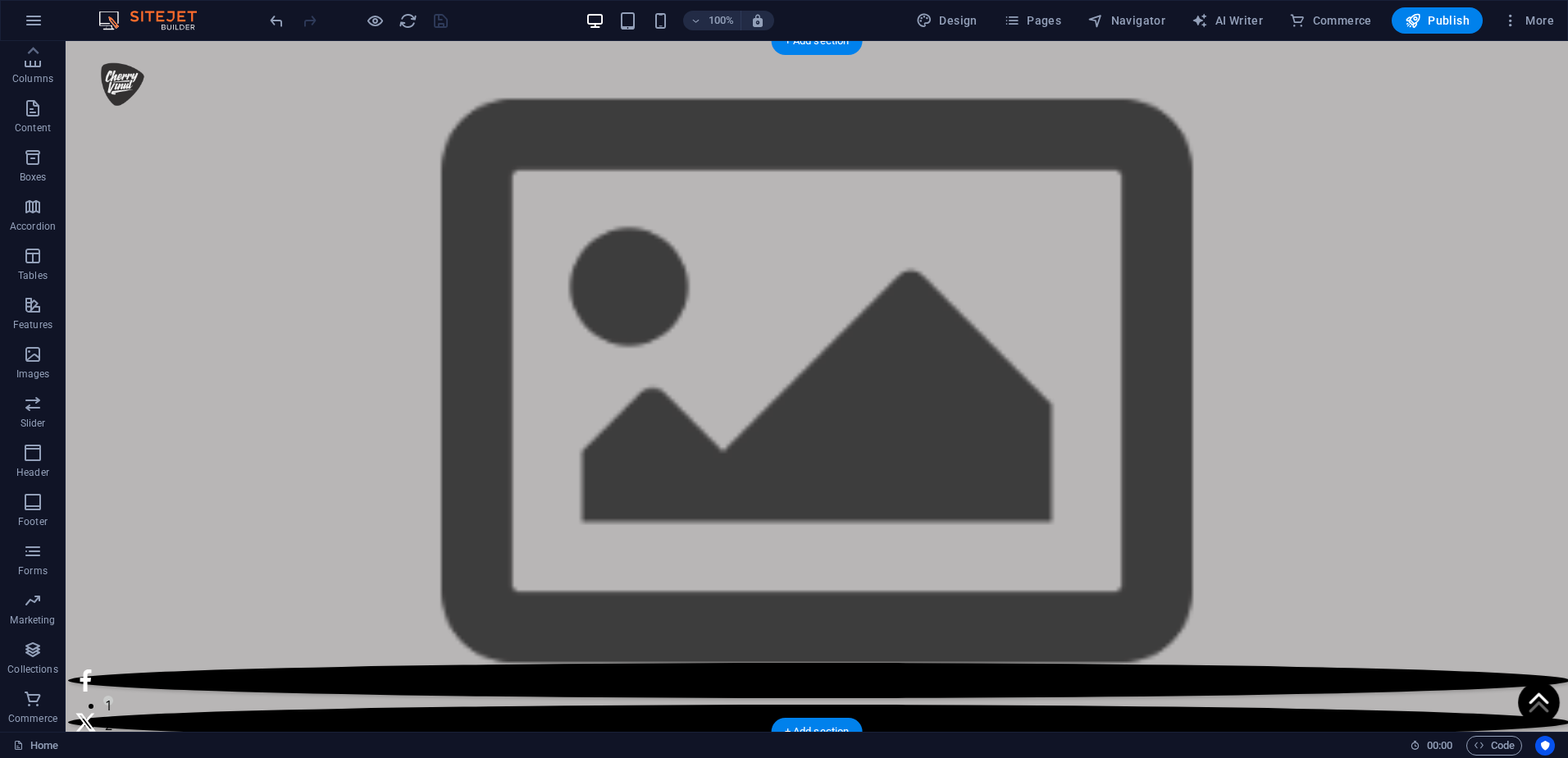
drag, startPoint x: 1247, startPoint y: 178, endPoint x: 1272, endPoint y: 188, distance: 26.9
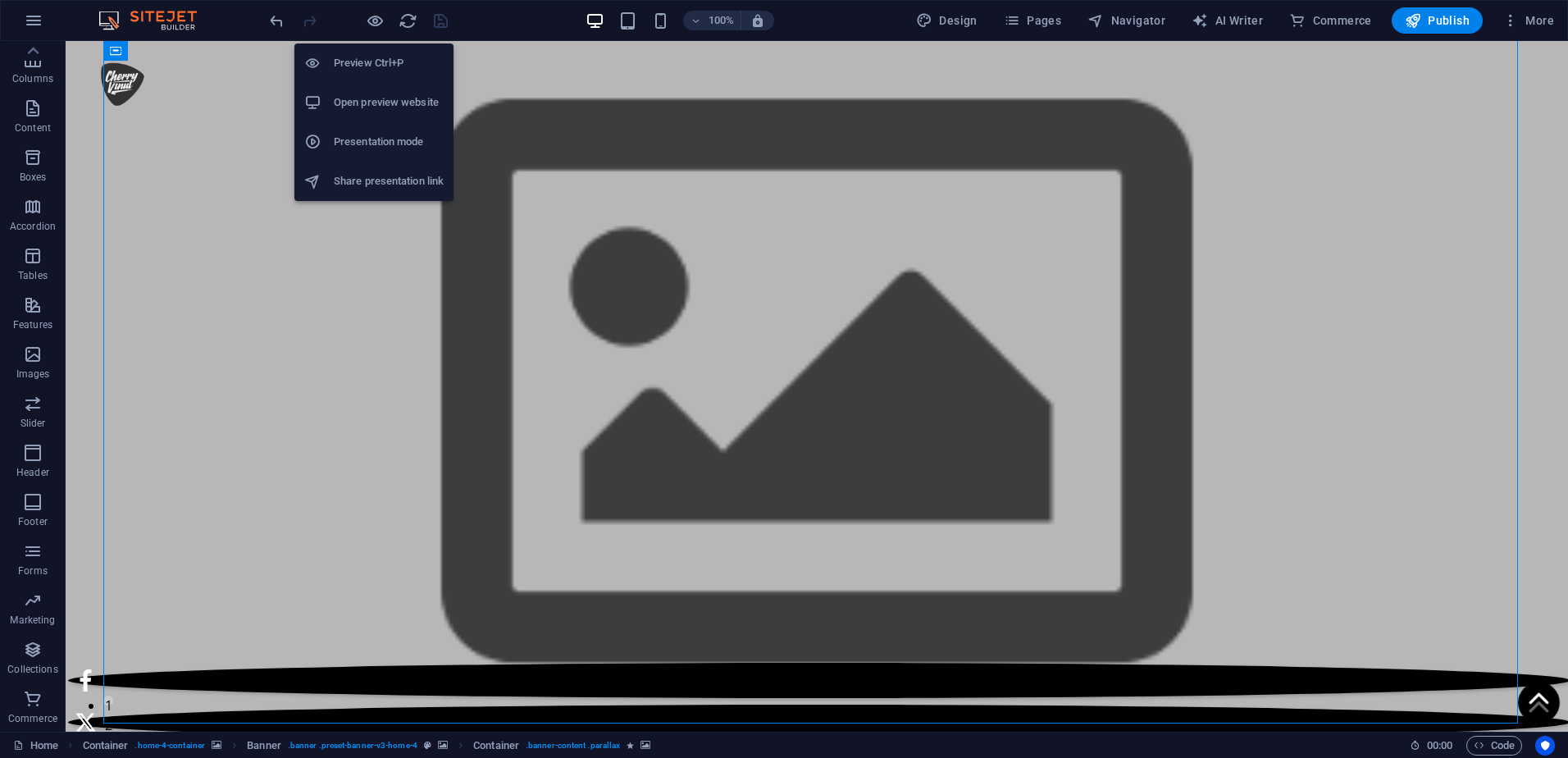
click at [368, 73] on li "Preview Ctrl+P" at bounding box center [373, 63] width 159 height 39
